Goal: Information Seeking & Learning: Learn about a topic

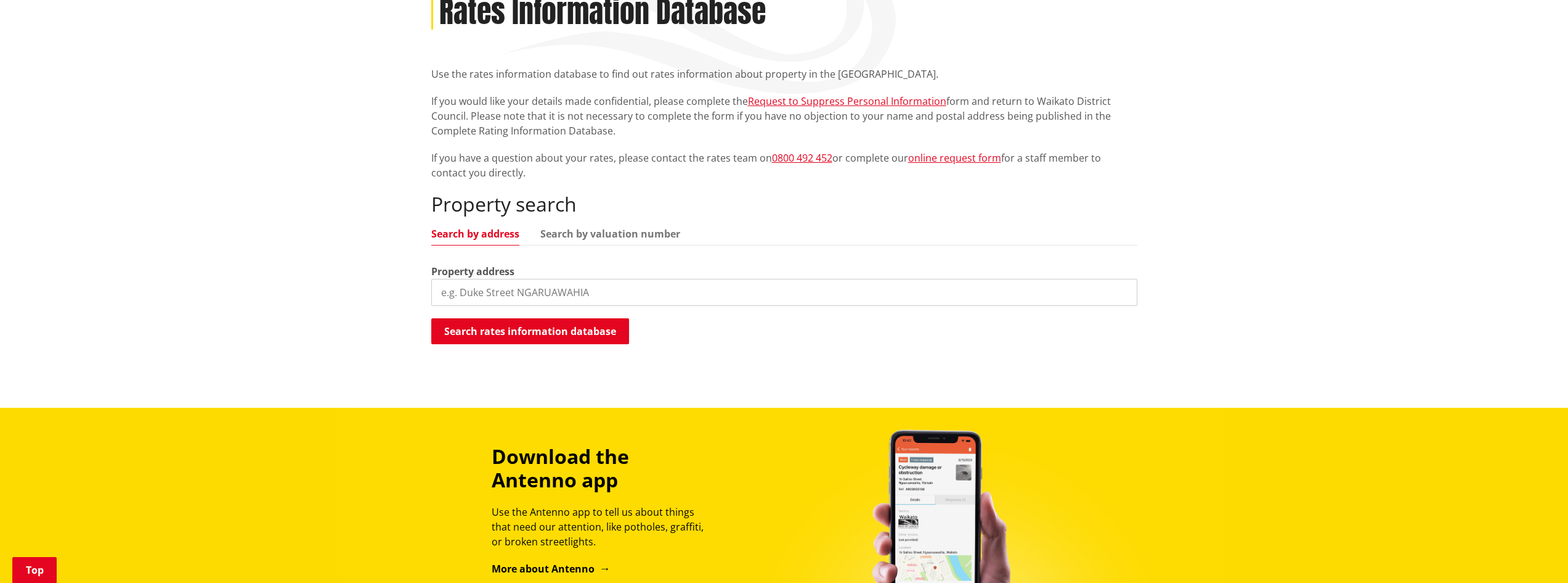
scroll to position [185, 0]
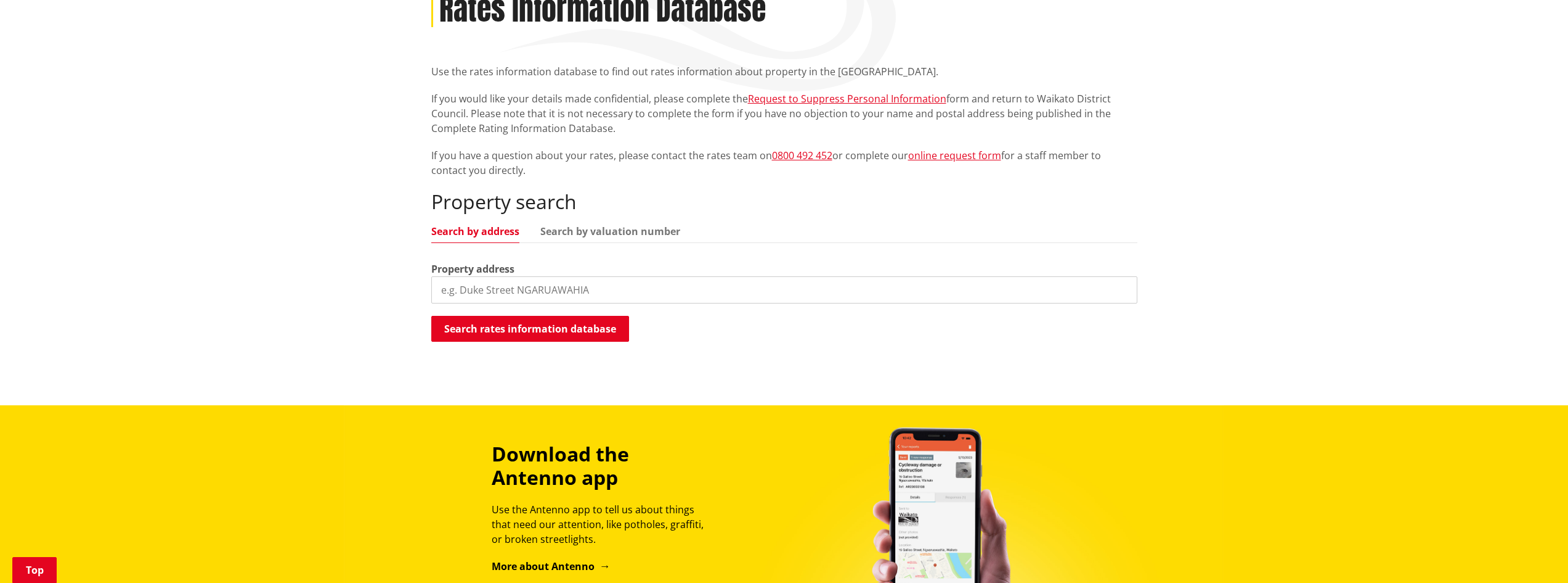
click at [570, 297] on input "search" at bounding box center [784, 290] width 706 height 27
type input "[STREET_ADDRESS][PERSON_NAME]"
click at [549, 319] on button "Search rates information database" at bounding box center [530, 329] width 198 height 26
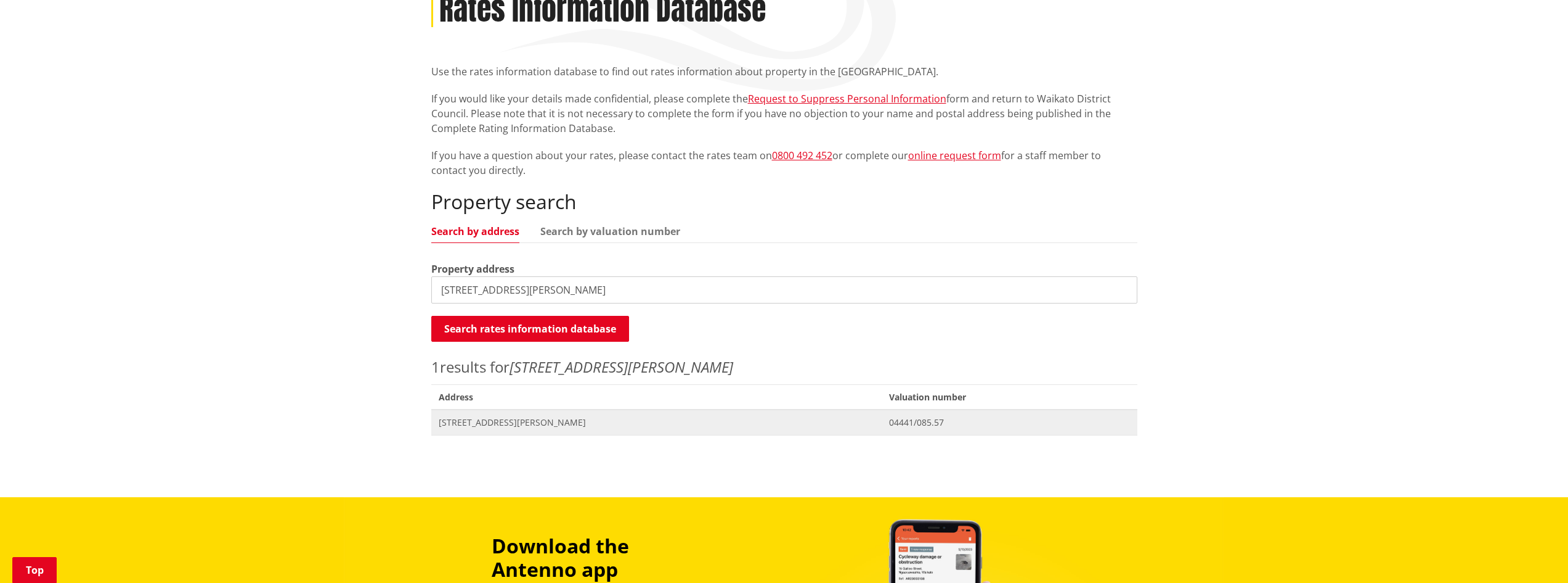
click at [520, 422] on span "[STREET_ADDRESS][PERSON_NAME]" at bounding box center [657, 422] width 436 height 12
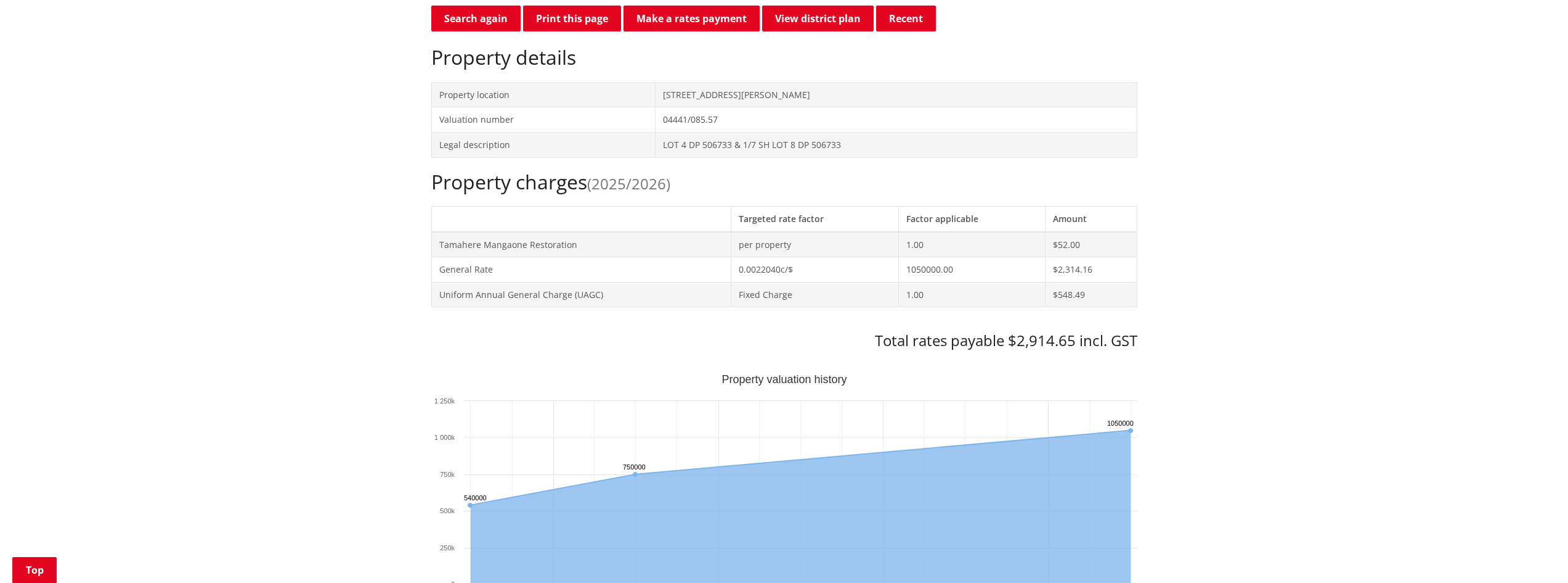
scroll to position [370, 0]
click at [1073, 270] on td "$2,314.16" at bounding box center [1091, 269] width 92 height 25
click at [1073, 287] on td "$548.49" at bounding box center [1091, 293] width 92 height 25
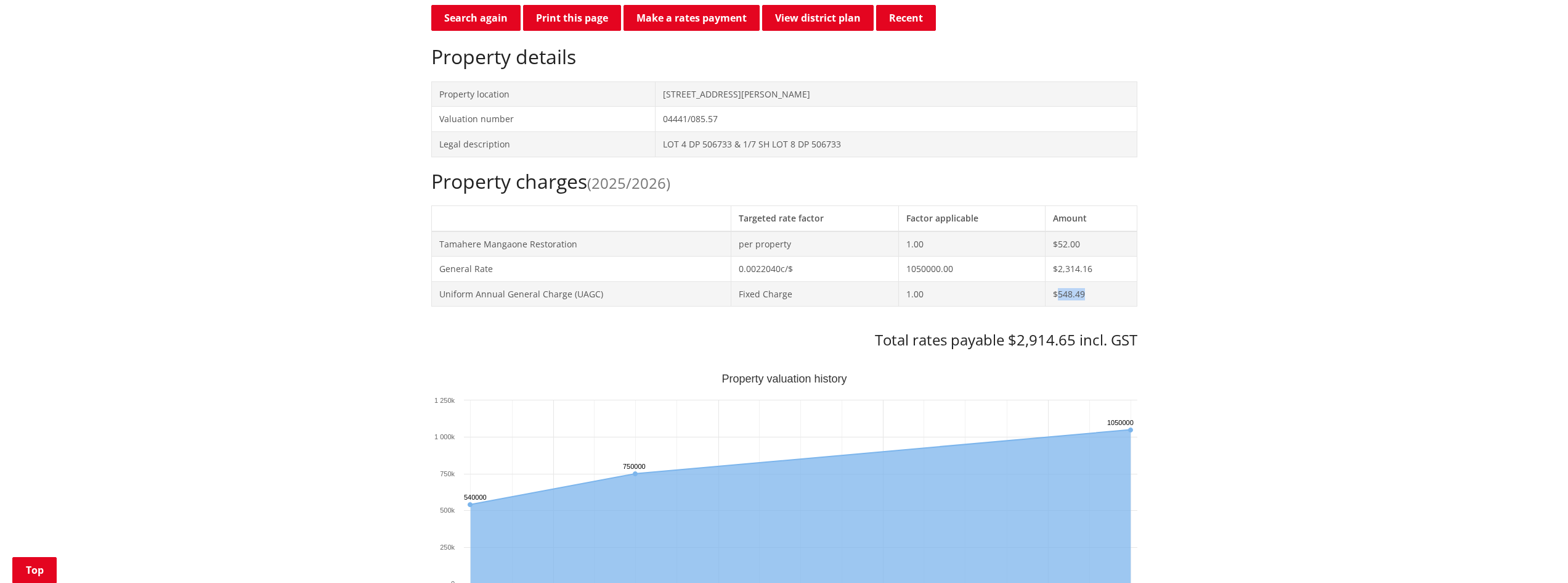
click at [1073, 287] on td "$548.49" at bounding box center [1091, 293] width 92 height 25
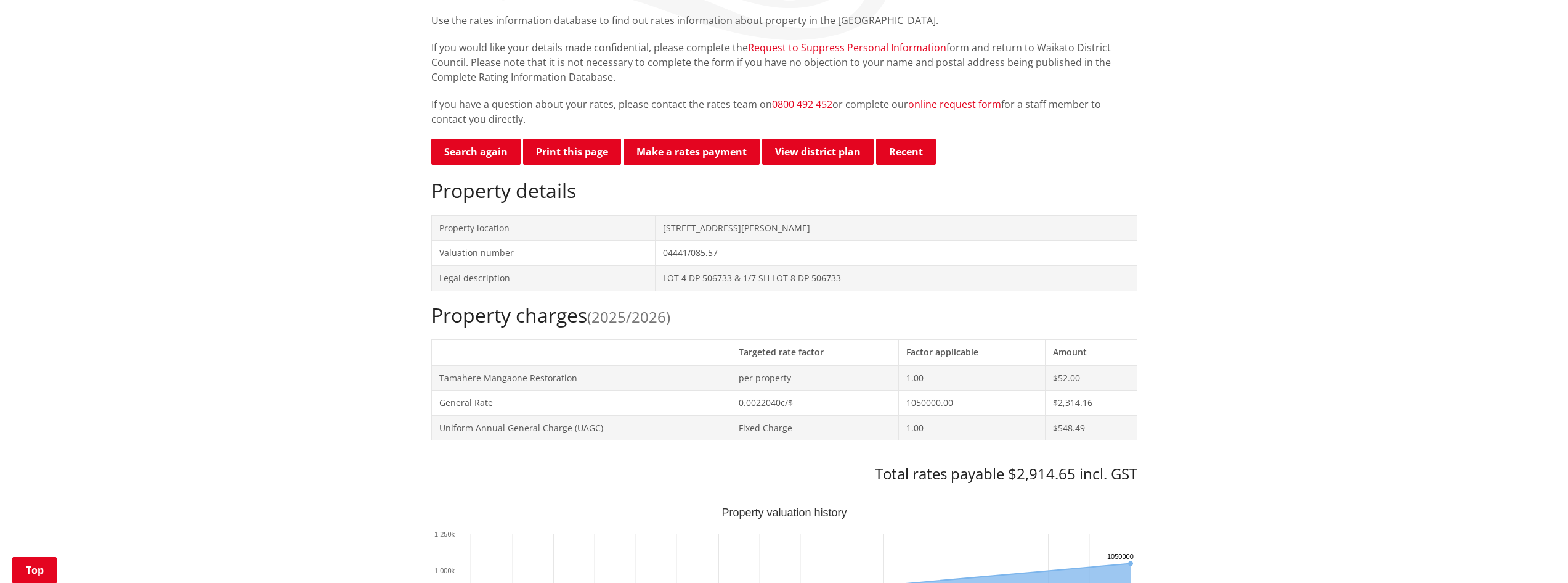
scroll to position [235, 0]
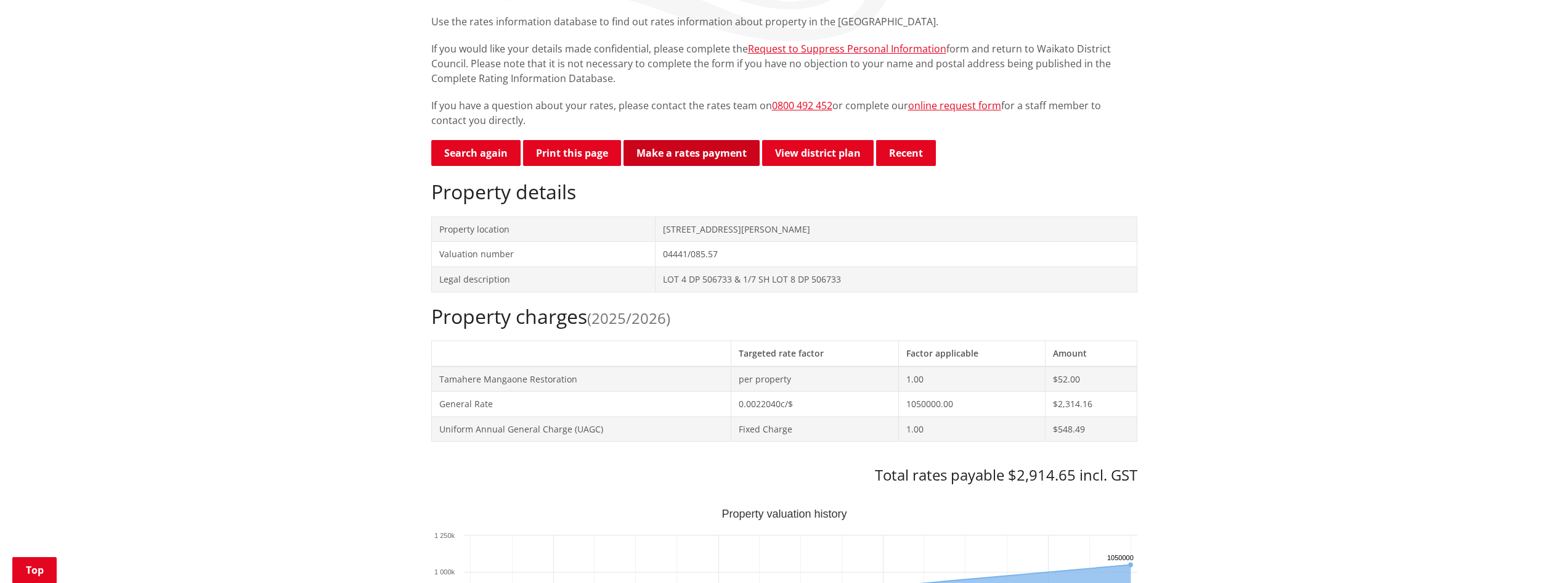
click at [690, 154] on link "Make a rates payment" at bounding box center [691, 153] width 136 height 26
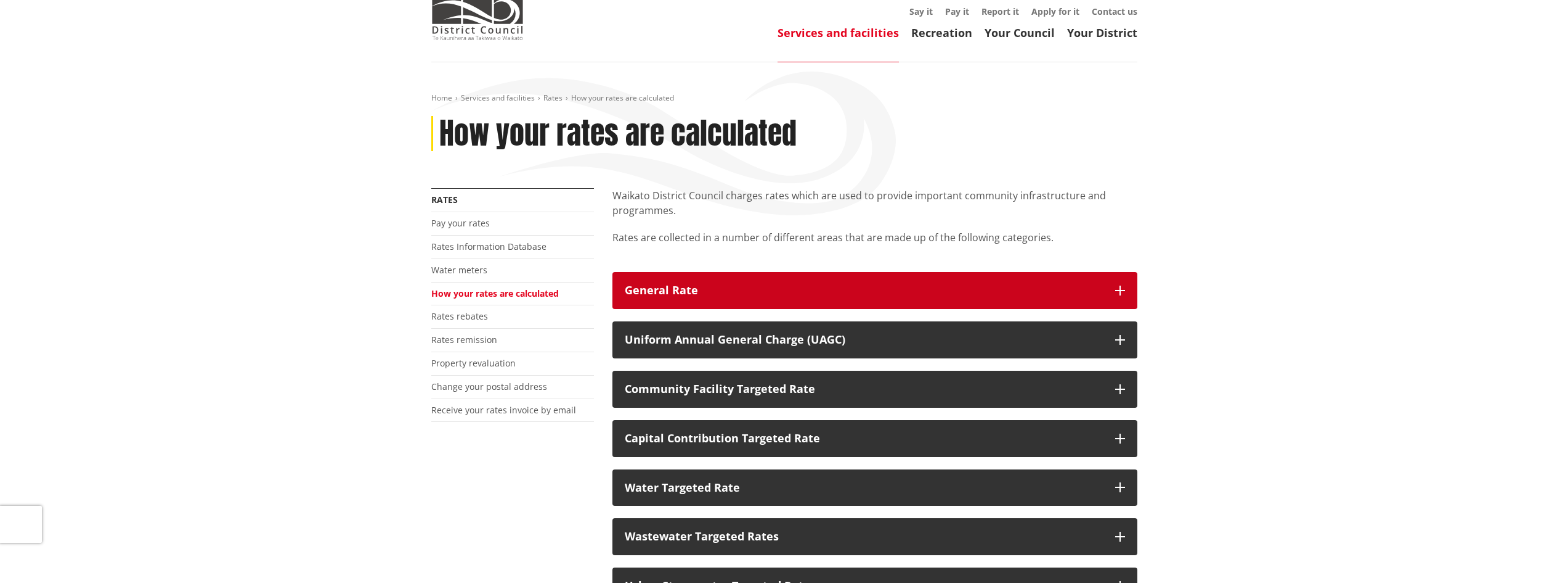
scroll to position [61, 0]
click at [853, 280] on button "General Rate" at bounding box center [875, 290] width 525 height 37
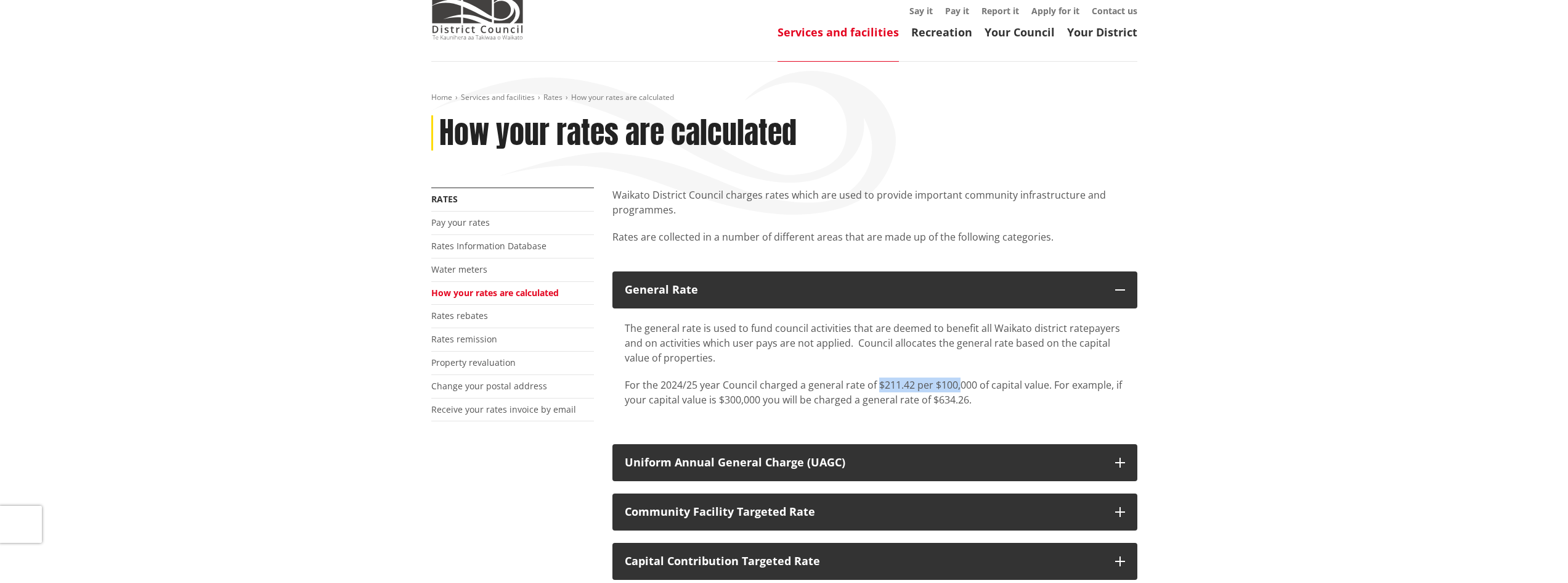
drag, startPoint x: 877, startPoint y: 382, endPoint x: 961, endPoint y: 382, distance: 84.0
click at [961, 382] on p "For the 2024/25 year Council charged a general rate of $211.42 per $100,000 of …" at bounding box center [875, 392] width 501 height 30
click at [959, 382] on p "For the 2024/25 year Council charged a general rate of $211.42 per $100,000 of …" at bounding box center [875, 392] width 501 height 30
click at [959, 382] on p "For the 2024/25 year Council charged a general rate of $211.42 per $100,000 of …" at bounding box center [875, 392] width 501 height 30
click at [939, 399] on p "For the 2024/25 year Council charged a general rate of $211.42 per $100,000 of …" at bounding box center [875, 392] width 501 height 30
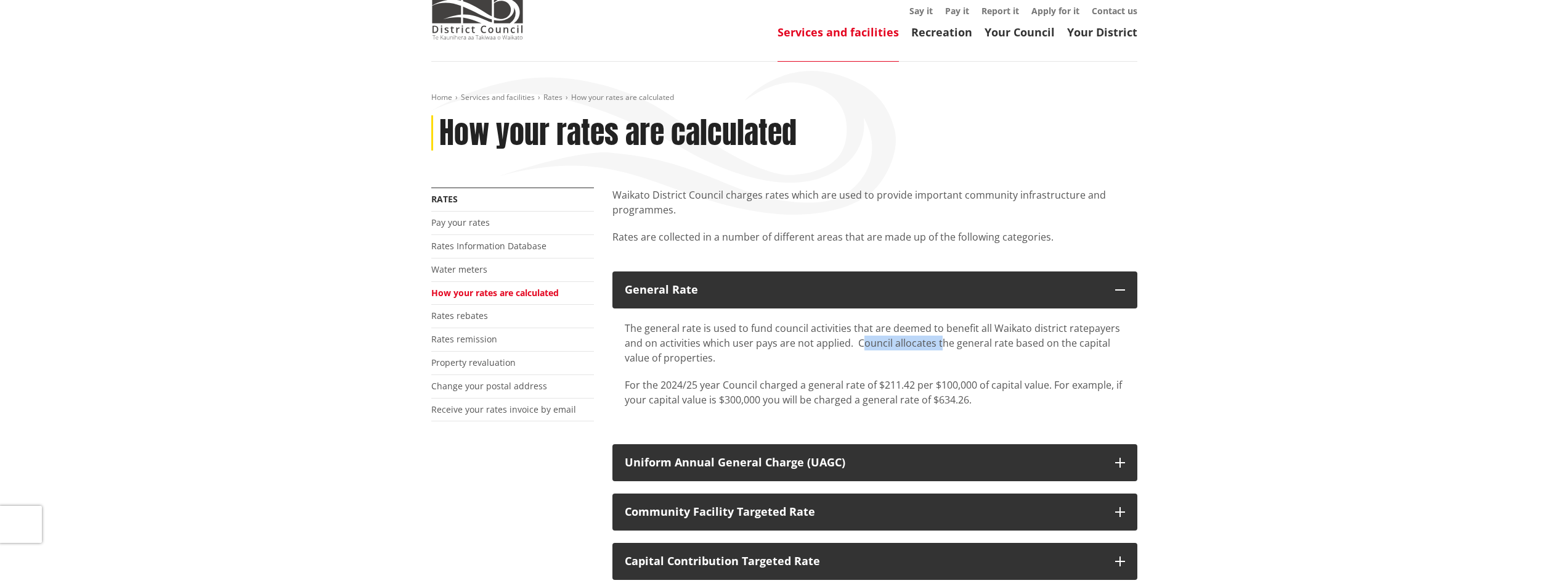
drag, startPoint x: 863, startPoint y: 347, endPoint x: 936, endPoint y: 350, distance: 73.1
click at [936, 350] on p "The general rate is used to fund council activities that are deemed to benefit …" at bounding box center [875, 343] width 501 height 44
click at [925, 375] on div "The general rate is used to fund council activities that are deemed to benefit …" at bounding box center [875, 364] width 501 height 87
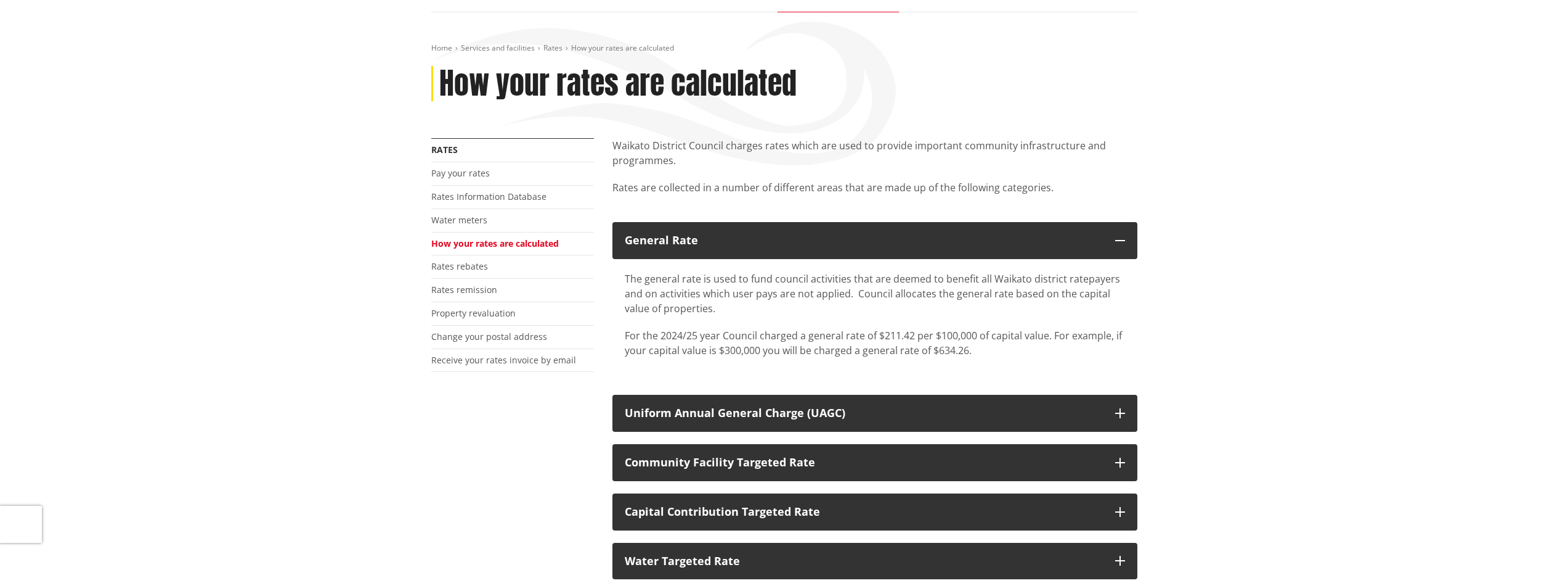
scroll to position [123, 0]
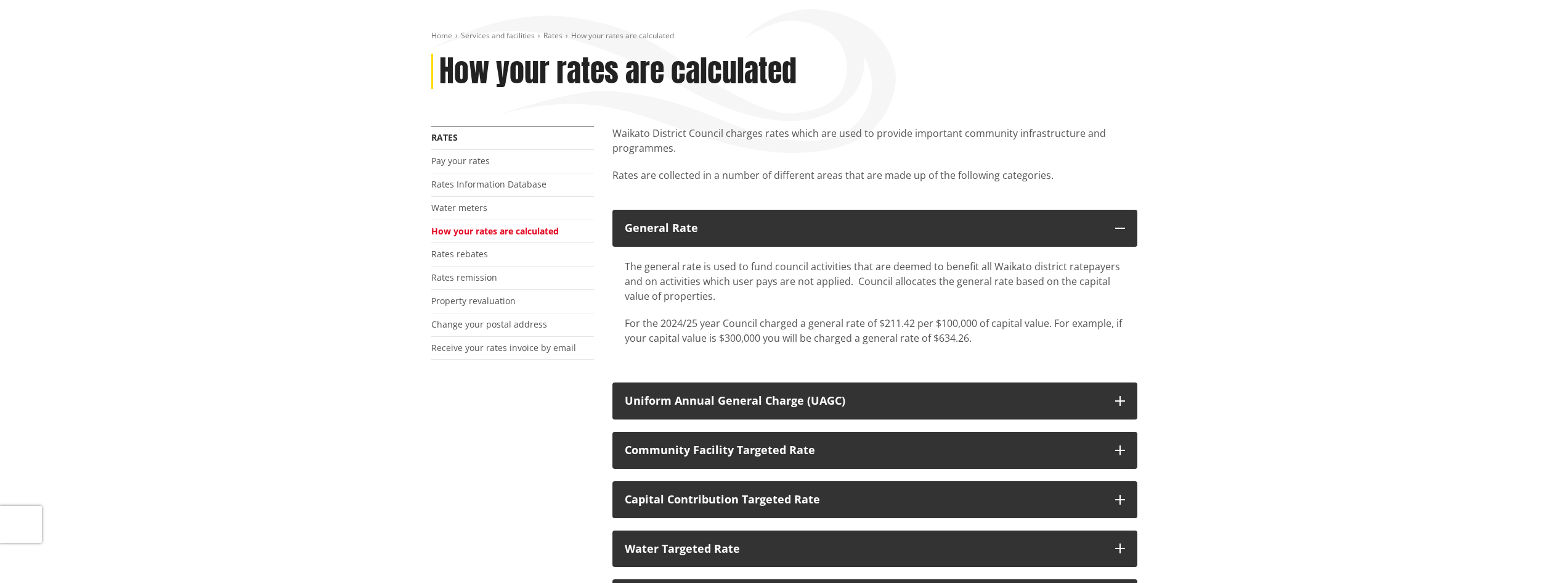
click at [949, 338] on p "For the 2024/25 year Council charged a general rate of $211.42 per $100,000 of …" at bounding box center [875, 330] width 501 height 30
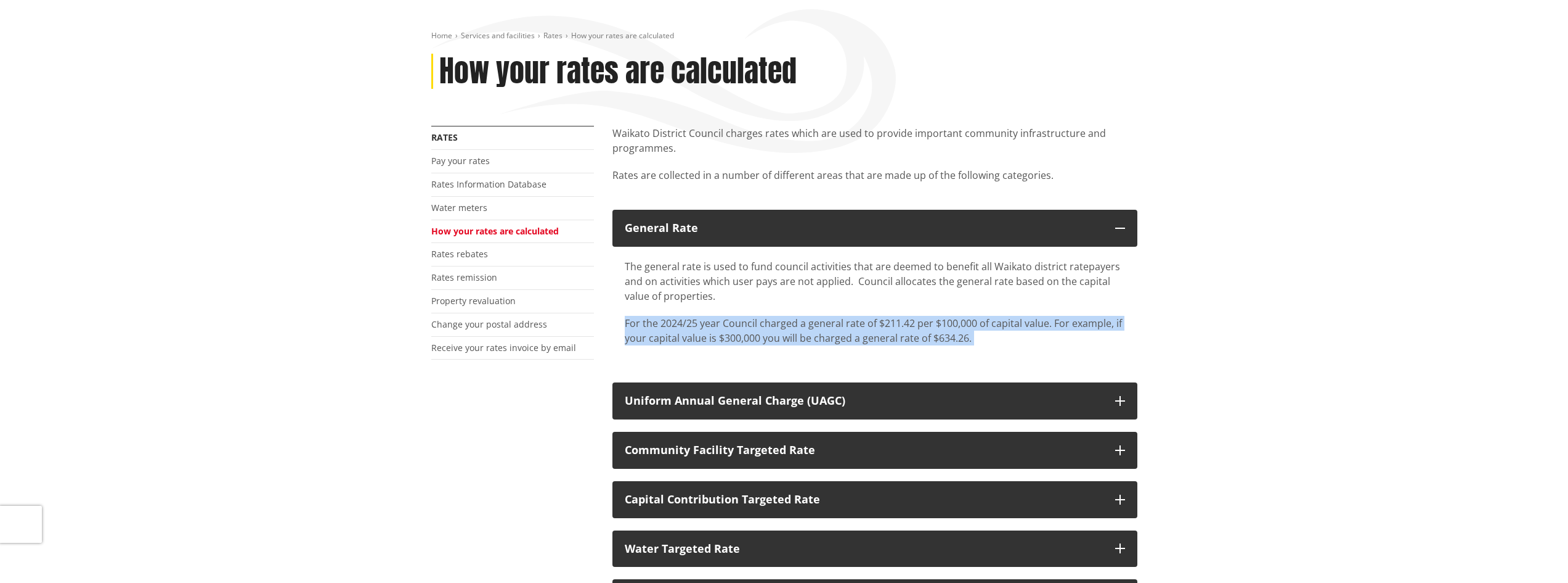
click at [949, 338] on p "For the 2024/25 year Council charged a general rate of $211.42 per $100,000 of …" at bounding box center [875, 330] width 501 height 30
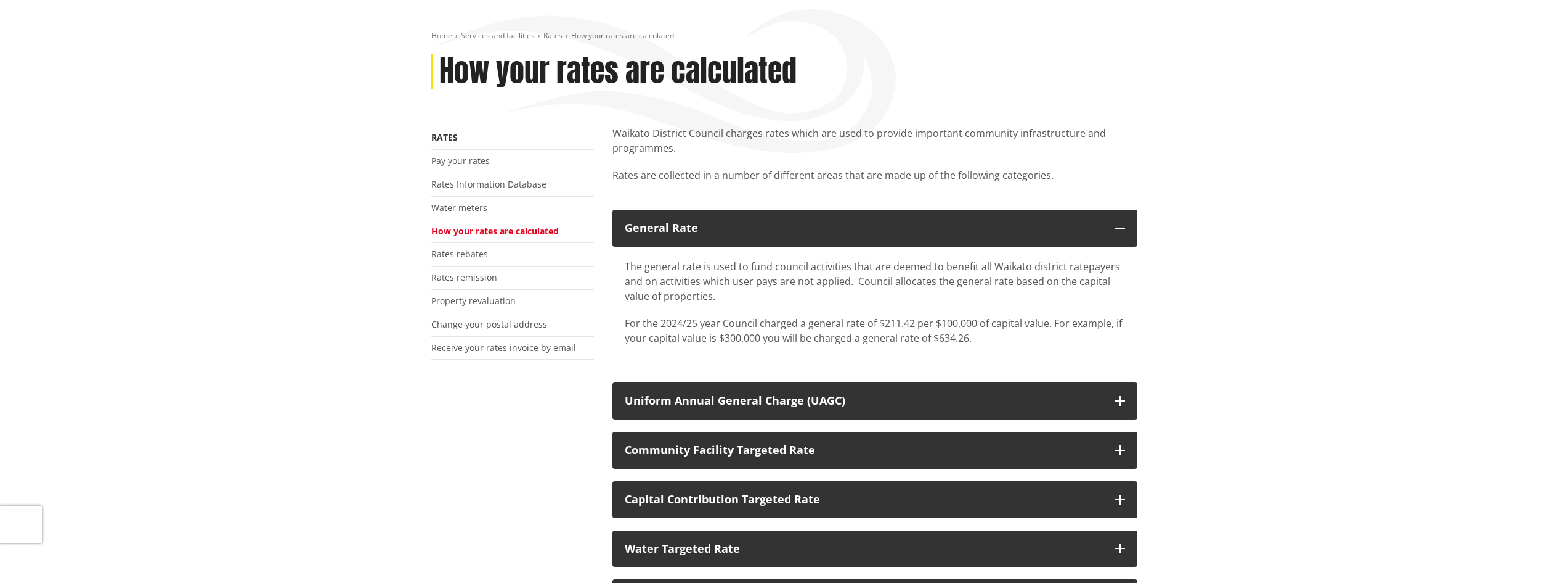
click at [792, 272] on p "The general rate is used to fund council activities that are deemed to benefit …" at bounding box center [875, 281] width 501 height 44
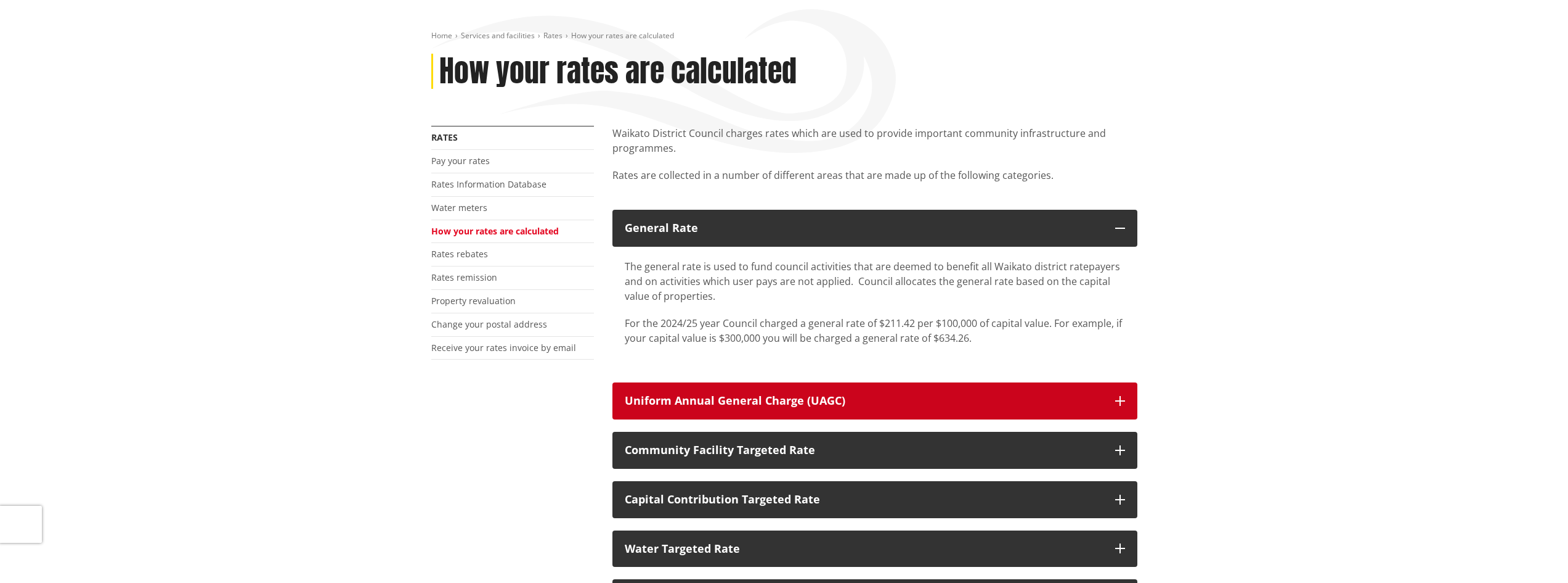
click at [830, 409] on button "Uniform Annual General Charge (UAGC)" at bounding box center [875, 401] width 525 height 37
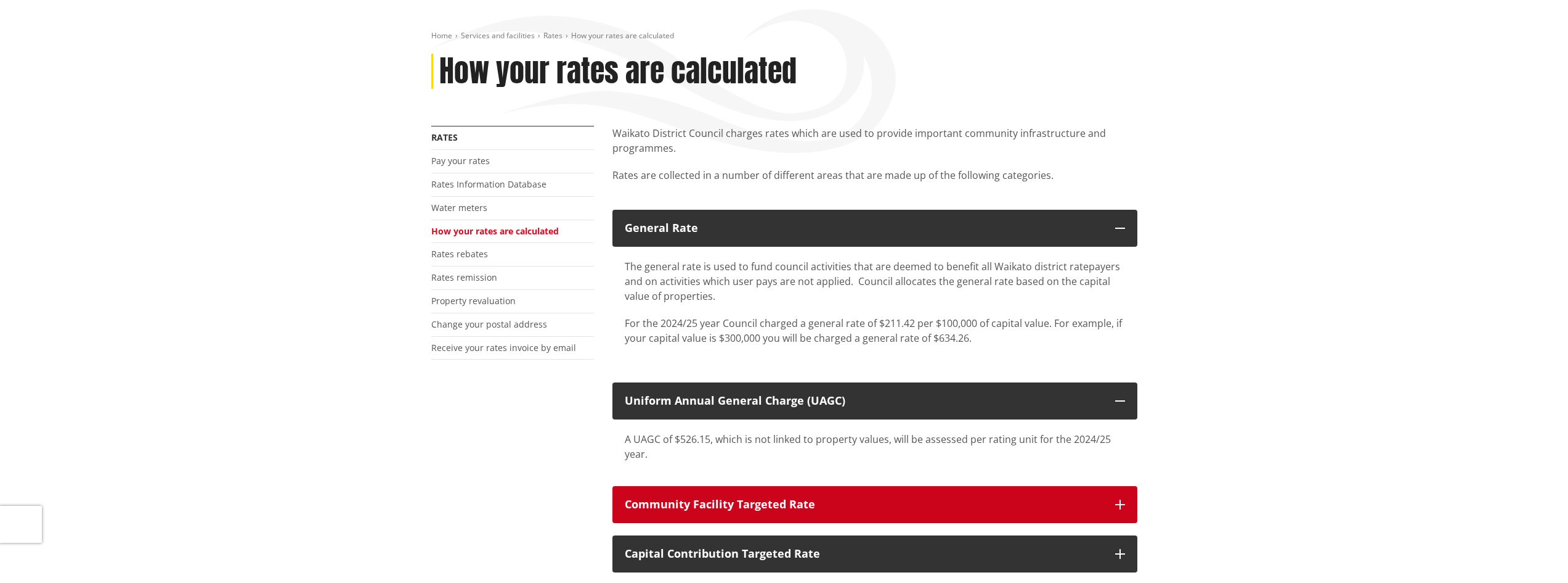
click at [878, 506] on div "Community Facility Targeted Rate" at bounding box center [864, 504] width 479 height 12
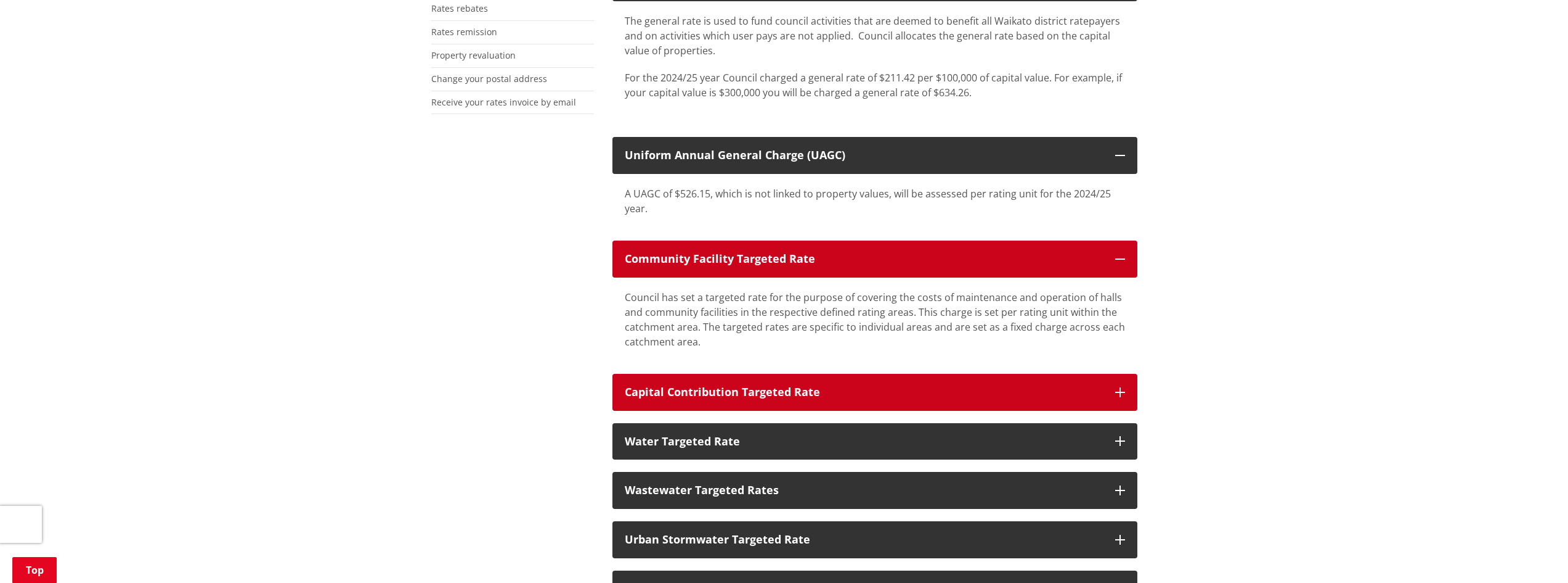
scroll to position [370, 0]
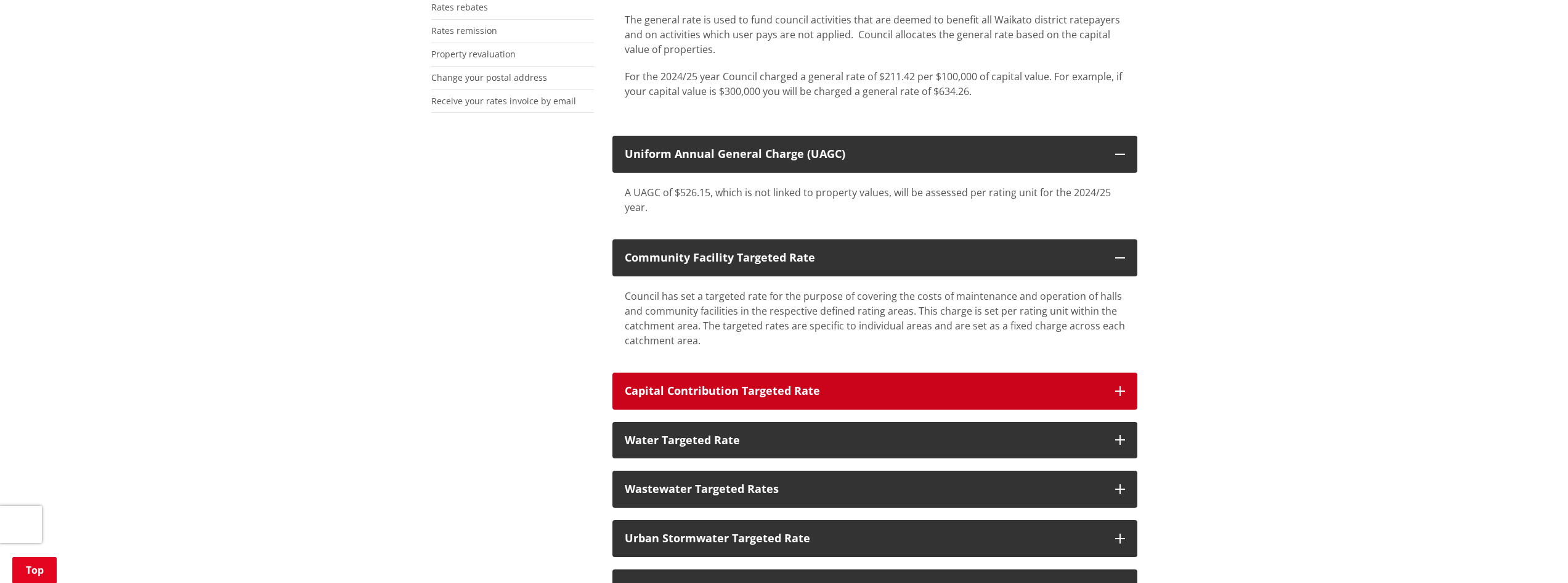
click at [808, 398] on button "Capital Contribution Targeted Rate" at bounding box center [875, 391] width 525 height 37
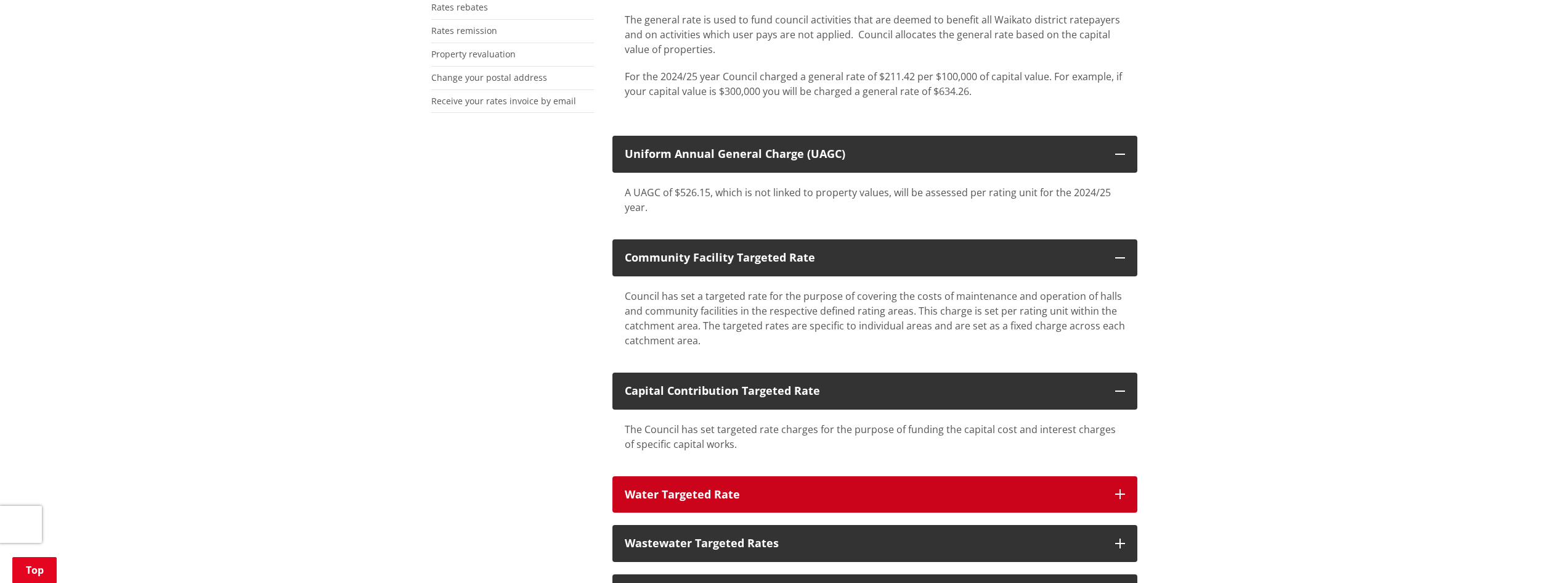
click at [830, 498] on div "Water Targeted Rate" at bounding box center [864, 494] width 479 height 12
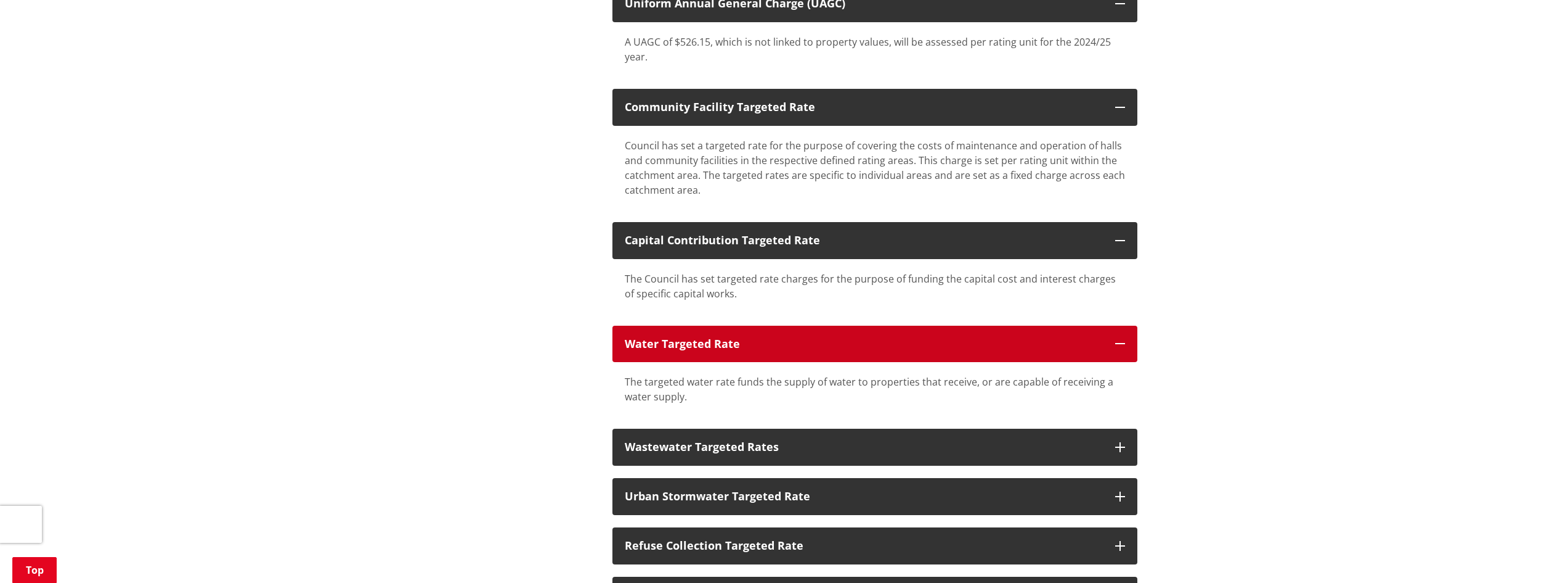
scroll to position [617, 0]
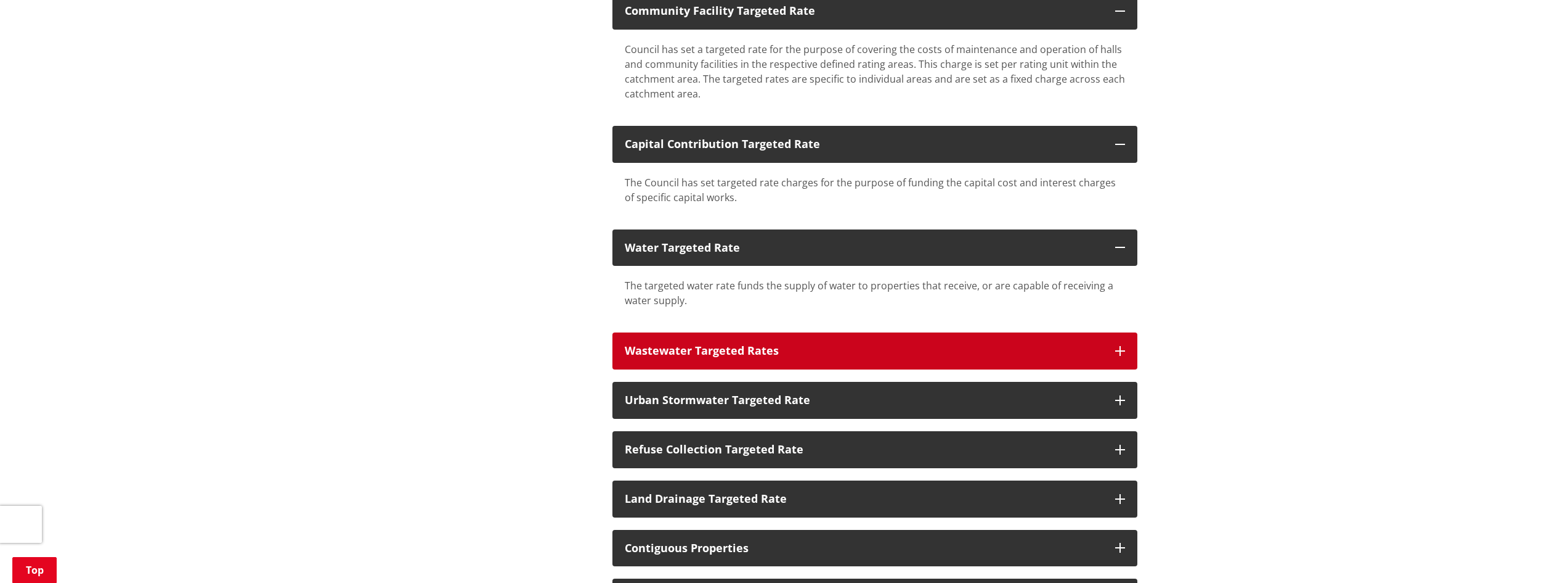
click at [766, 346] on div "Wastewater Targeted Rates" at bounding box center [864, 351] width 479 height 12
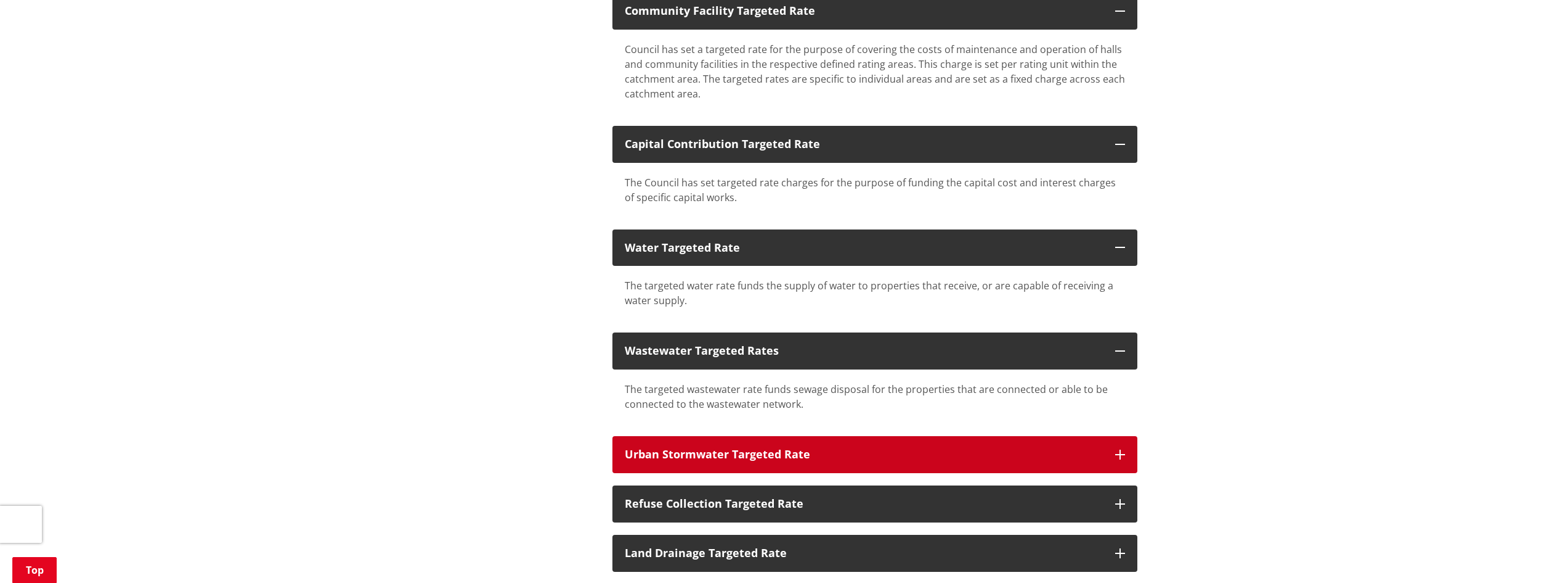
click at [812, 449] on div "Urban Stormwater Targeted Rate" at bounding box center [864, 454] width 479 height 12
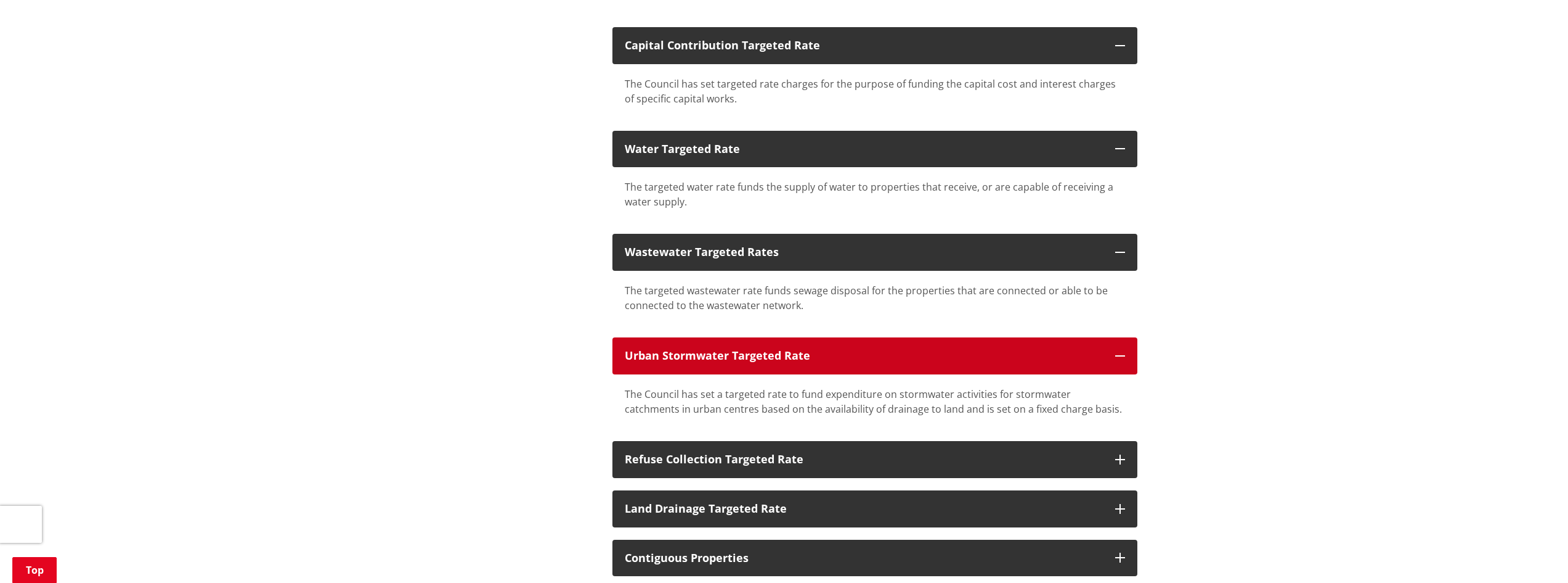
scroll to position [801, 0]
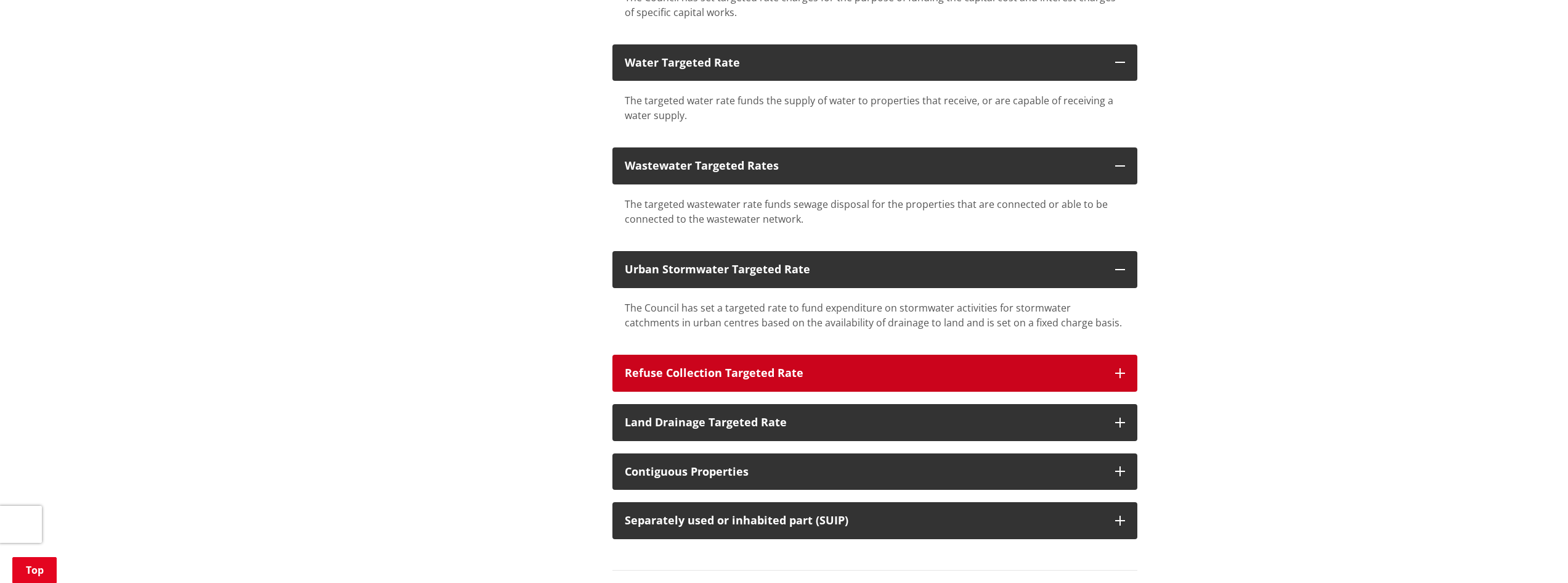
click at [781, 367] on div "Refuse Collection Targeted Rate" at bounding box center [864, 373] width 479 height 12
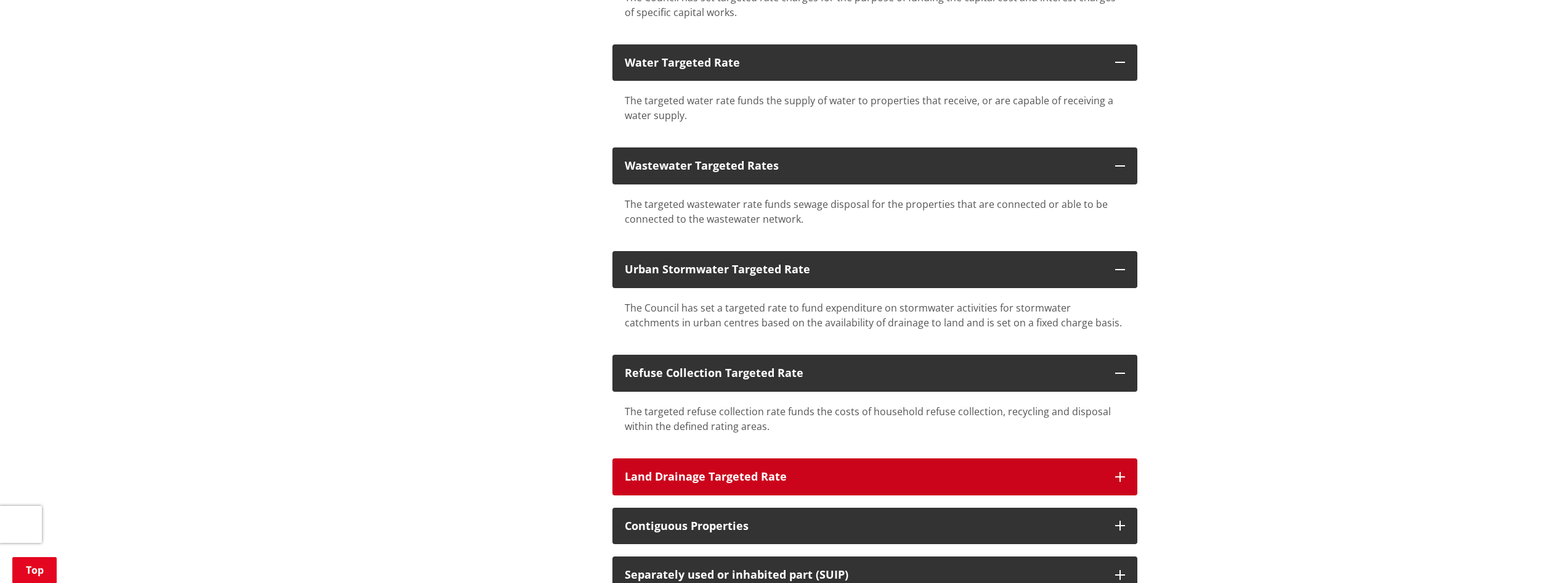
click at [827, 480] on div "Land Drainage Targeted Rate" at bounding box center [864, 477] width 479 height 12
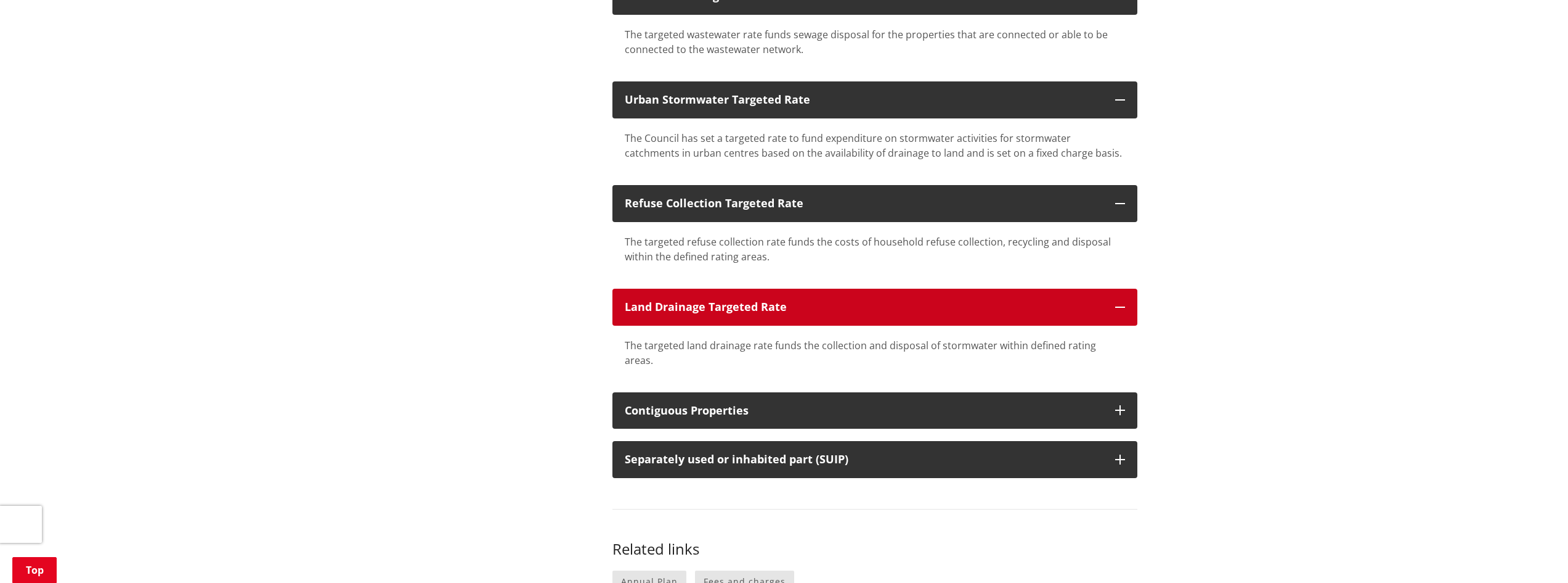
scroll to position [987, 0]
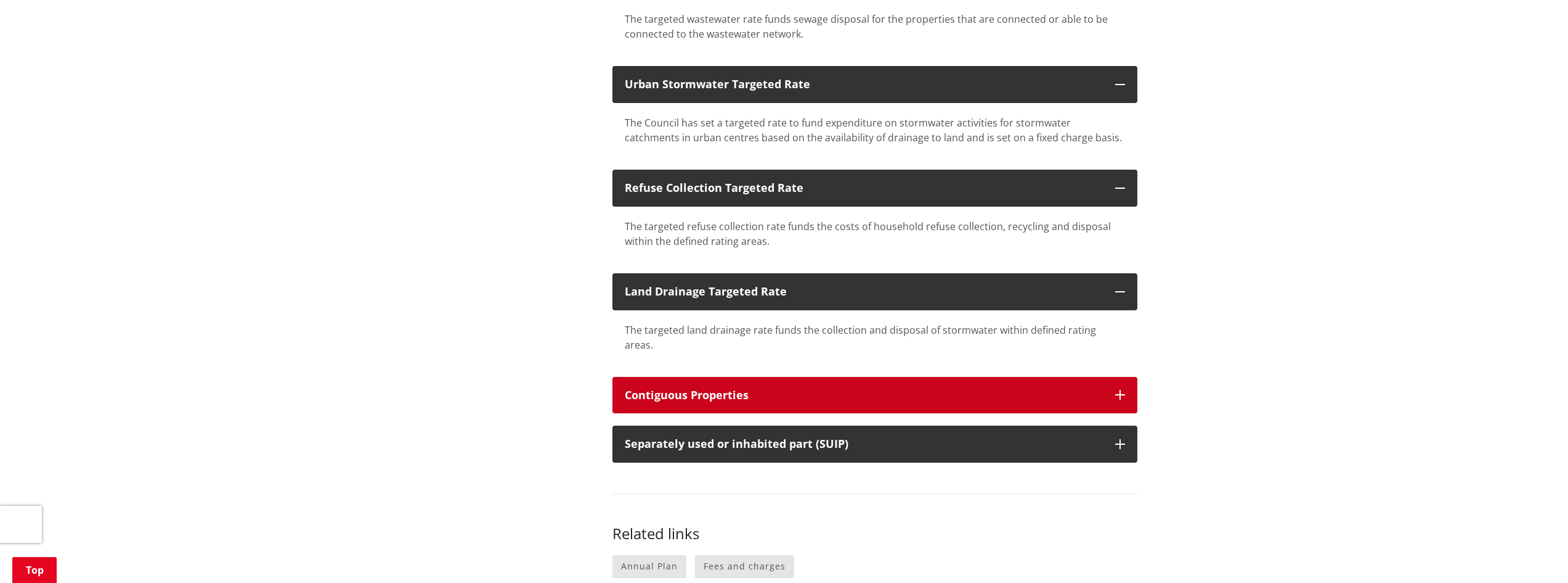
click at [758, 393] on button "Contiguous Properties" at bounding box center [875, 395] width 525 height 37
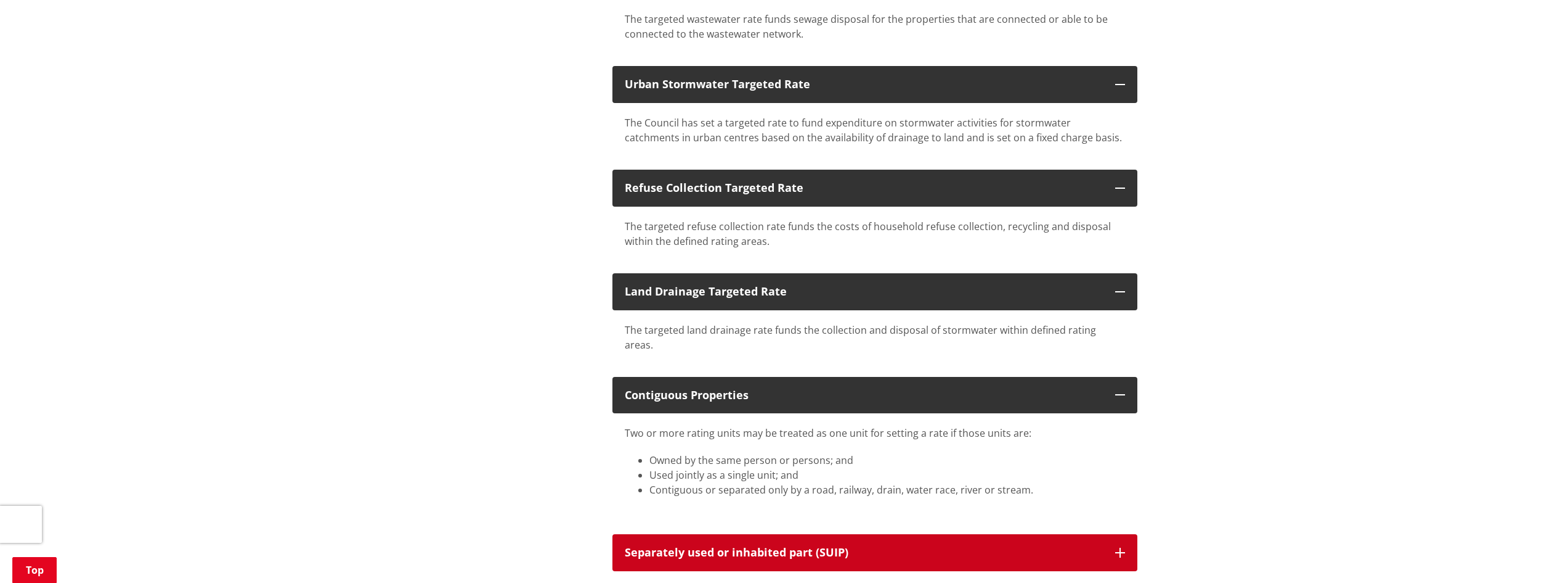
click at [867, 534] on button "Separately used or inhabited part (SUIP)" at bounding box center [875, 552] width 525 height 37
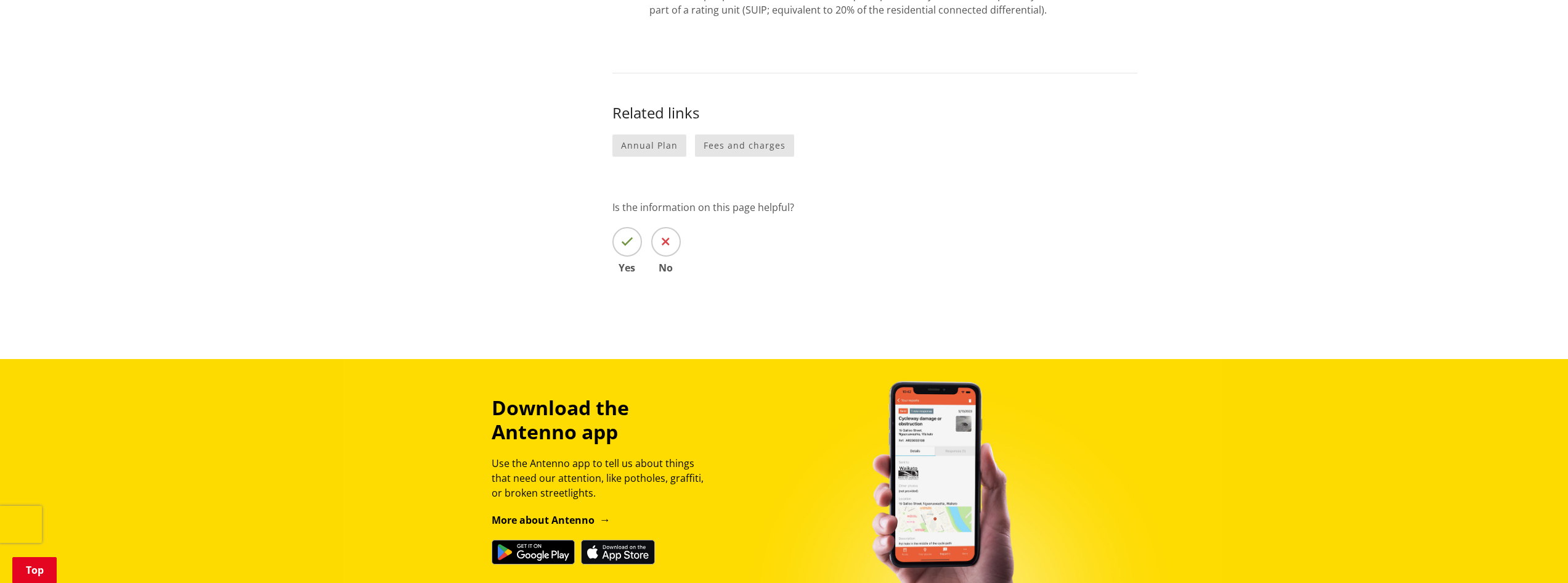
scroll to position [2343, 0]
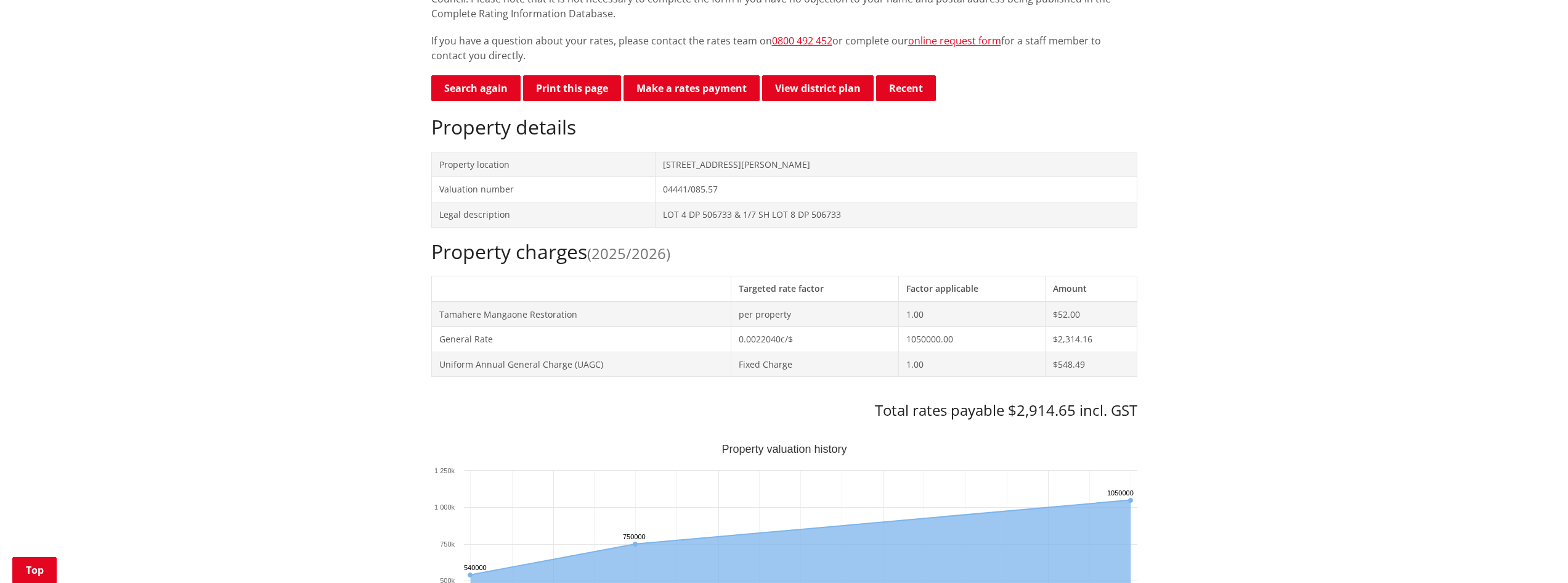
scroll to position [307, 0]
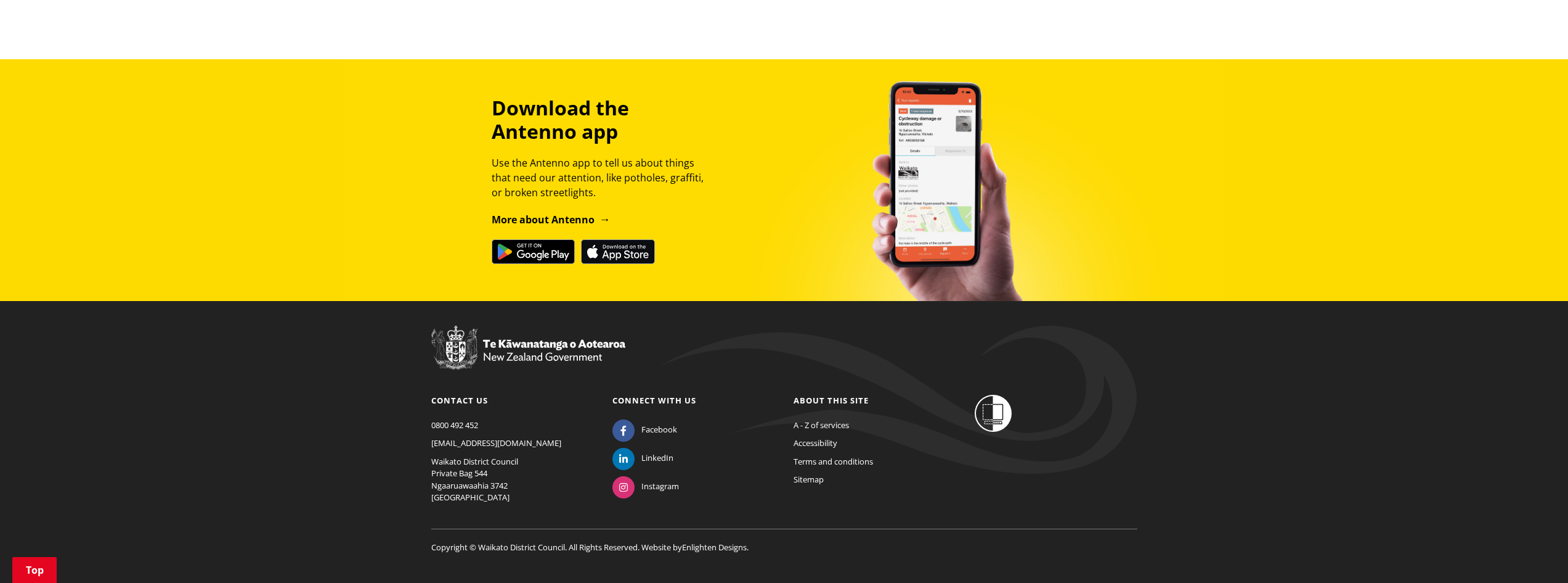
scroll to position [1687, 0]
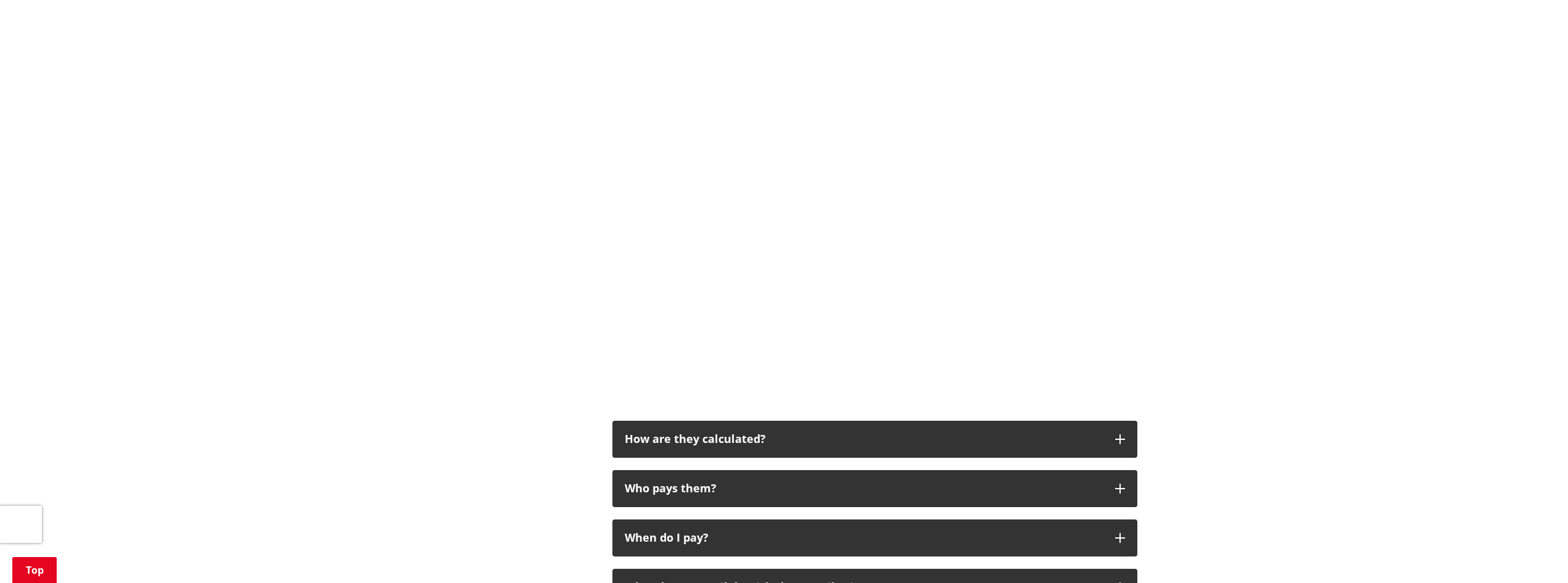
scroll to position [586, 0]
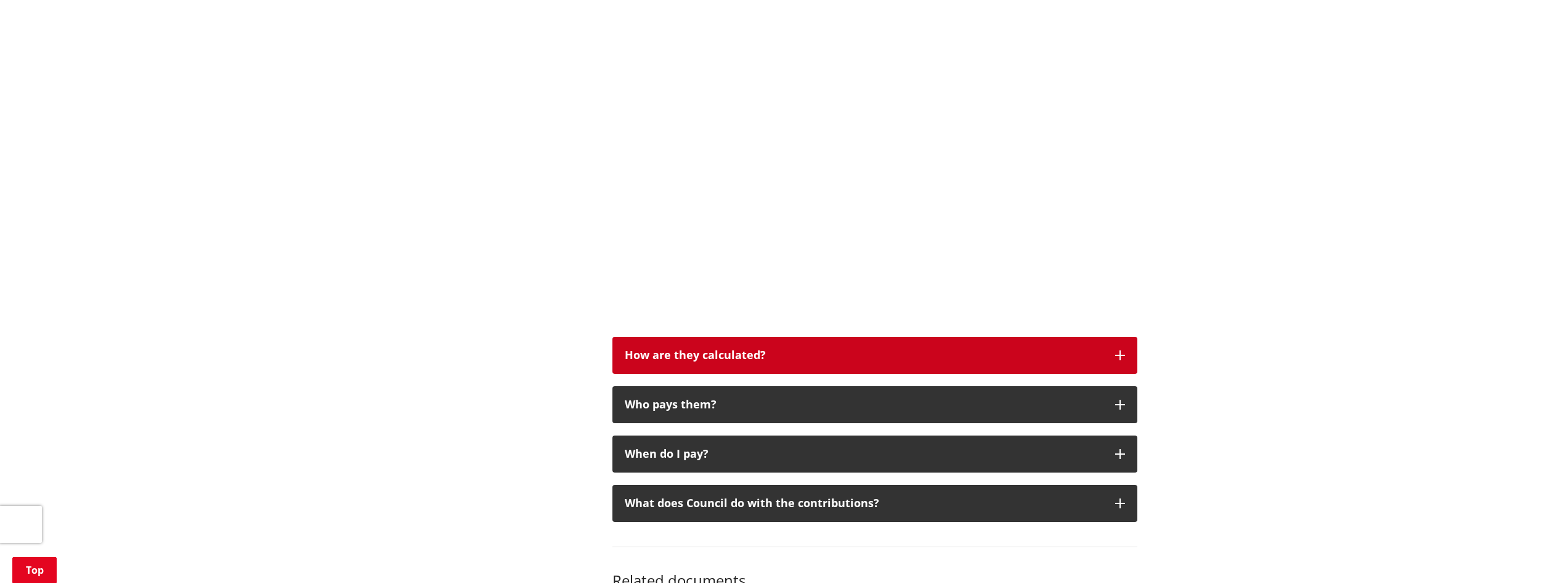
click at [726, 351] on div "How are they calculated?" at bounding box center [864, 355] width 479 height 12
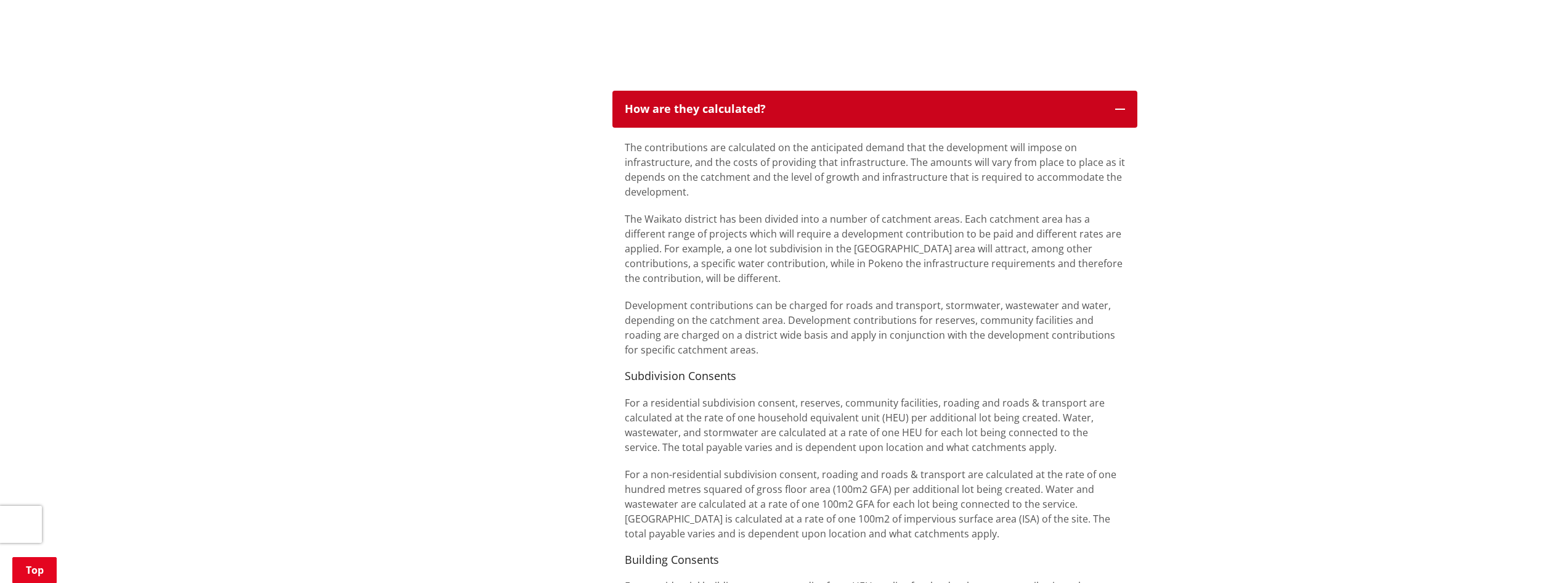
scroll to position [833, 0]
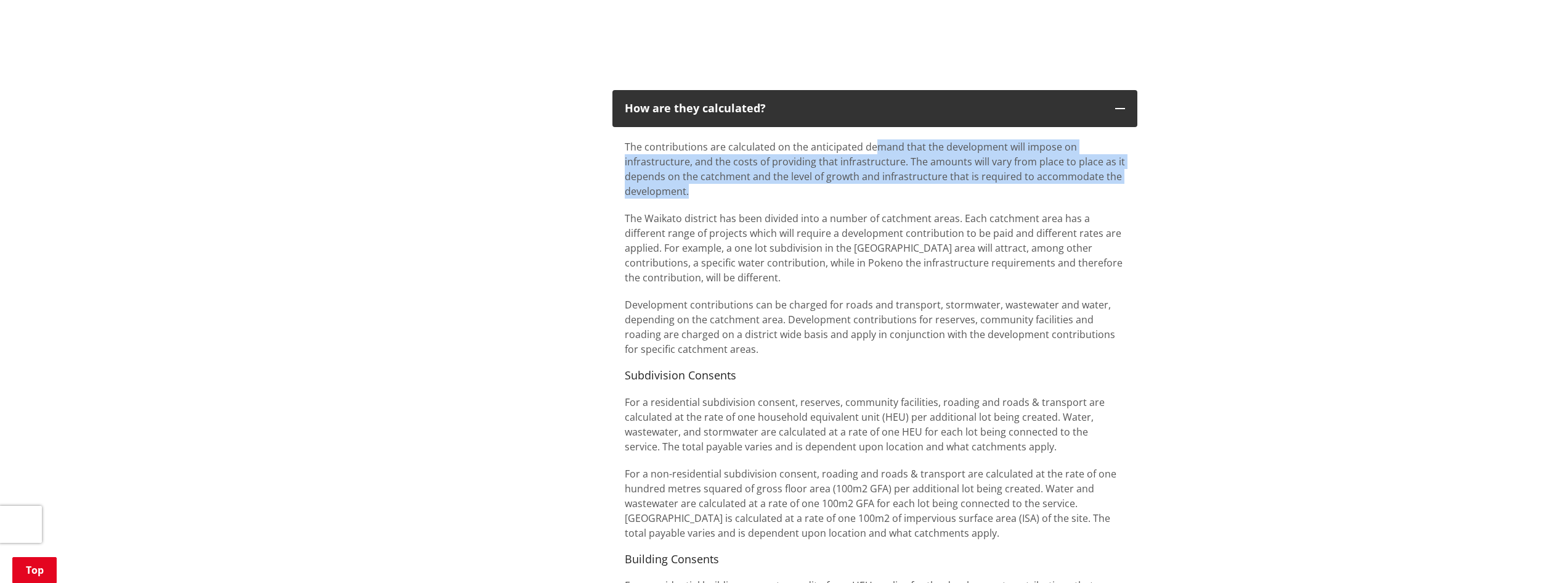
drag, startPoint x: 871, startPoint y: 153, endPoint x: 892, endPoint y: 188, distance: 40.8
click at [892, 188] on p "The contributions are calculated on the anticipated demand that the development…" at bounding box center [875, 169] width 501 height 59
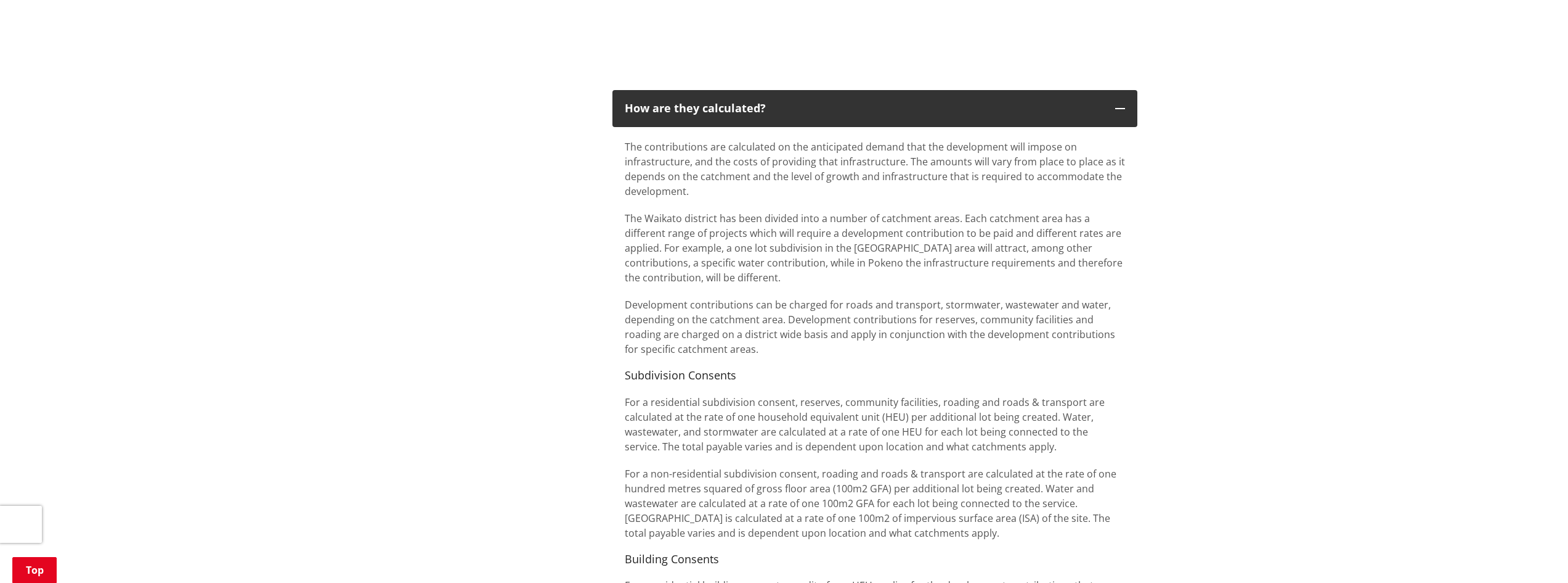
click at [795, 412] on p "For a residential subdivision consent, reserves, community facilities, roading …" at bounding box center [875, 424] width 501 height 59
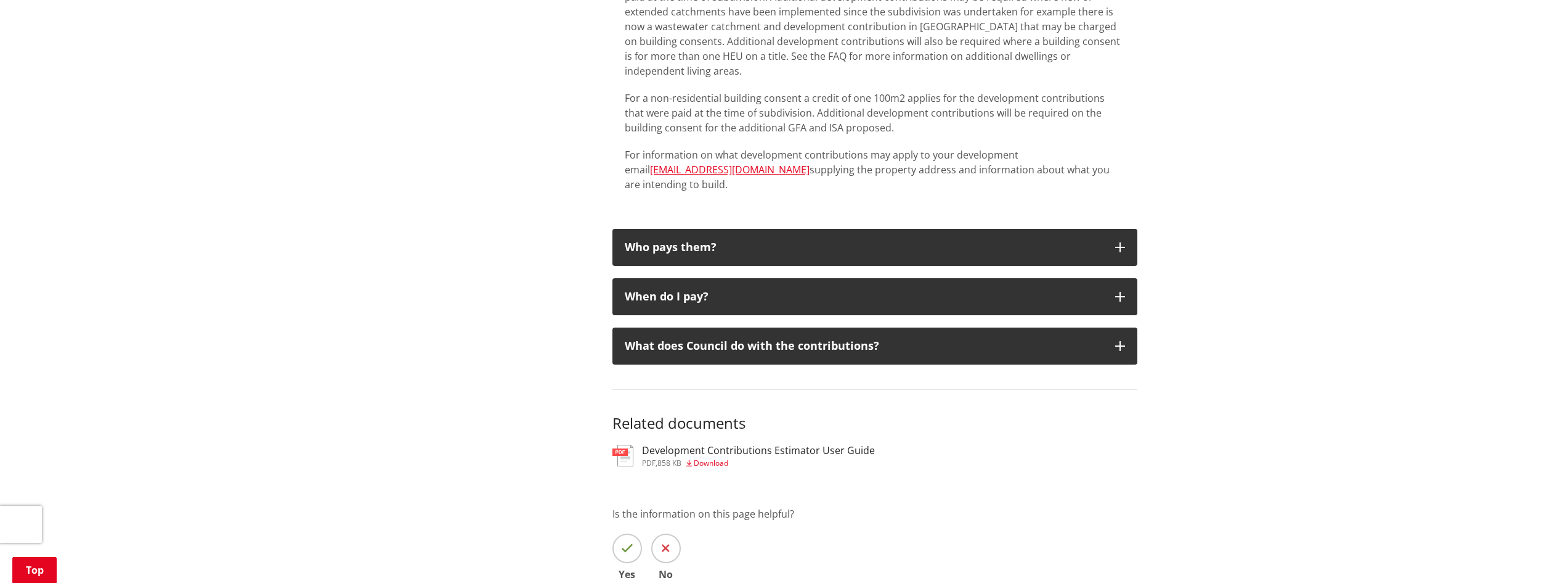
scroll to position [1449, 0]
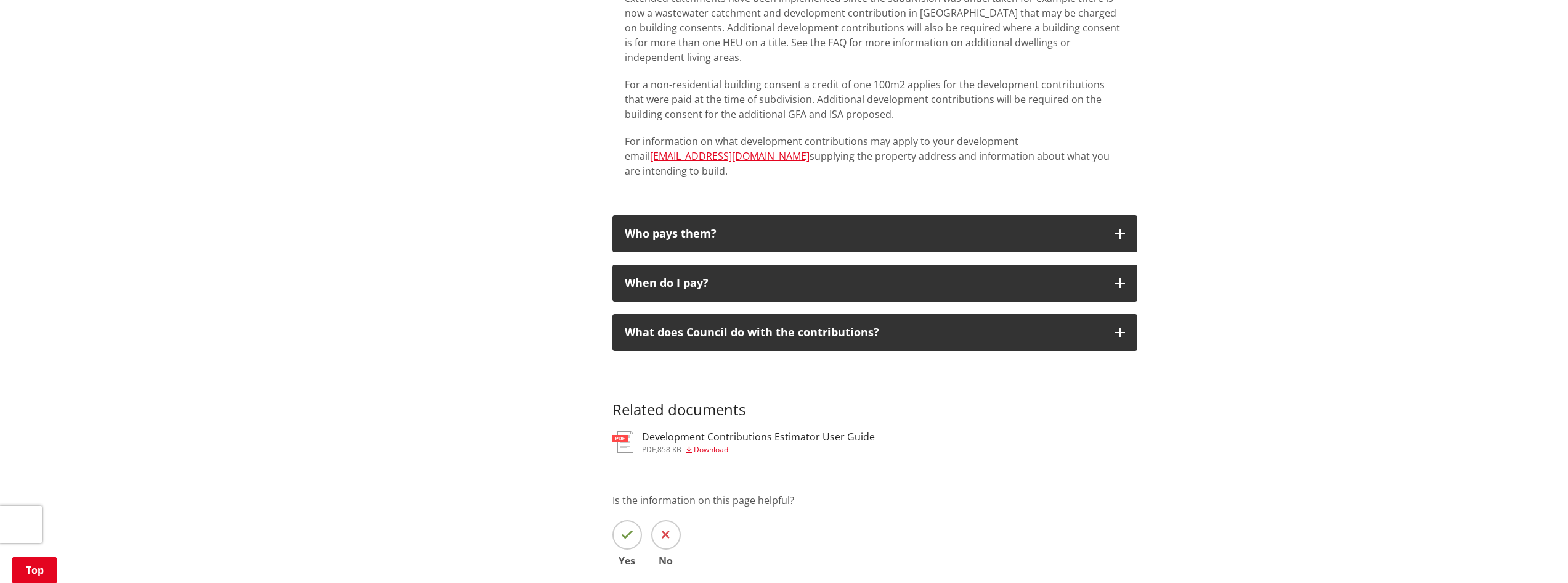
click at [770, 431] on h3 "Development Contributions Estimator User Guide" at bounding box center [759, 437] width 233 height 11
